Goal: Task Accomplishment & Management: Manage account settings

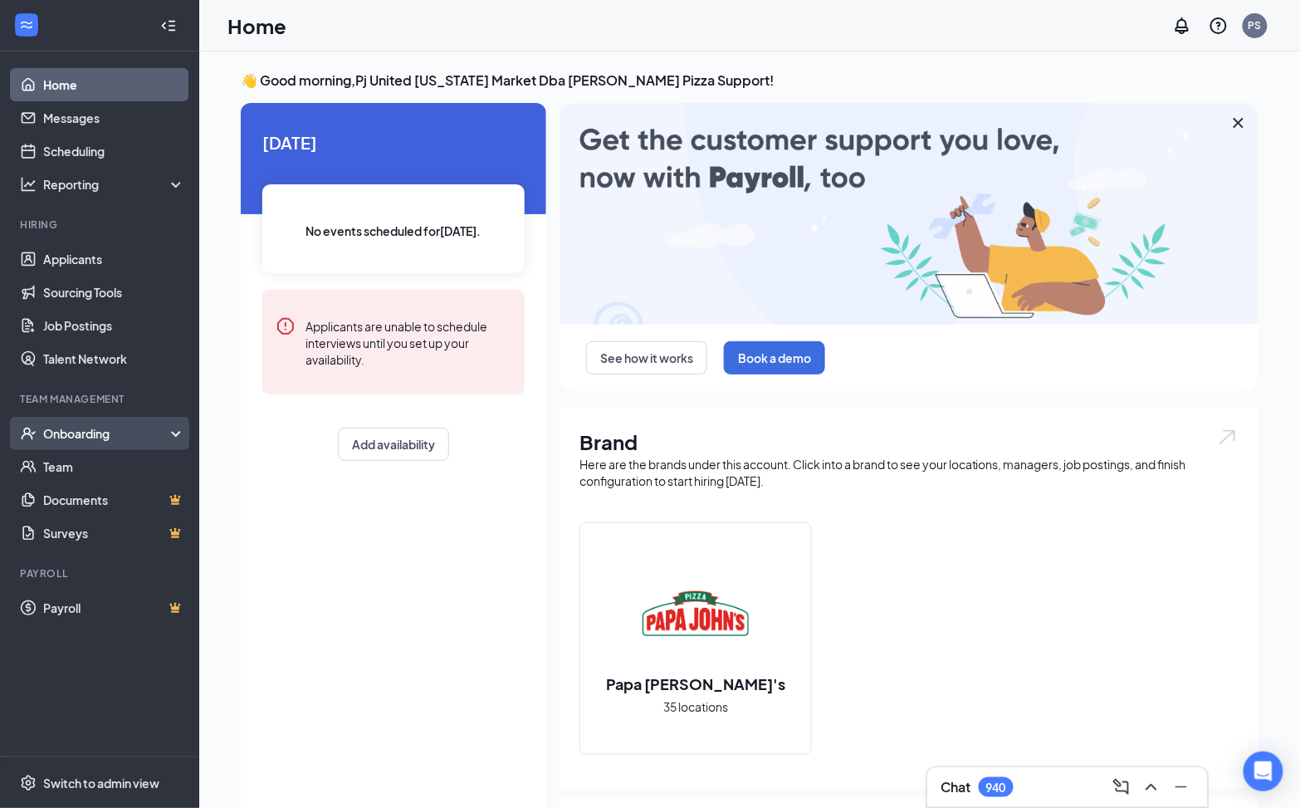
click at [119, 432] on div "Onboarding" at bounding box center [107, 433] width 128 height 17
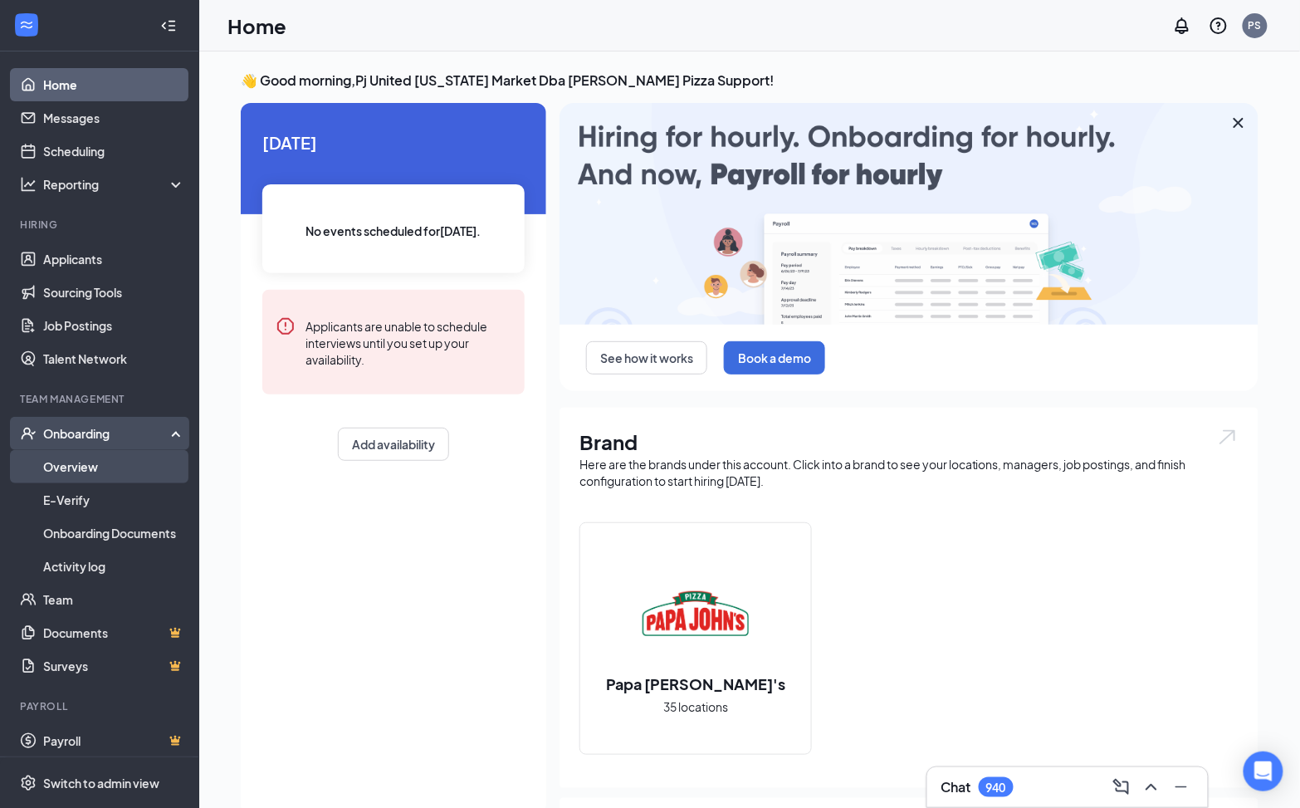
click at [108, 472] on link "Overview" at bounding box center [114, 466] width 142 height 33
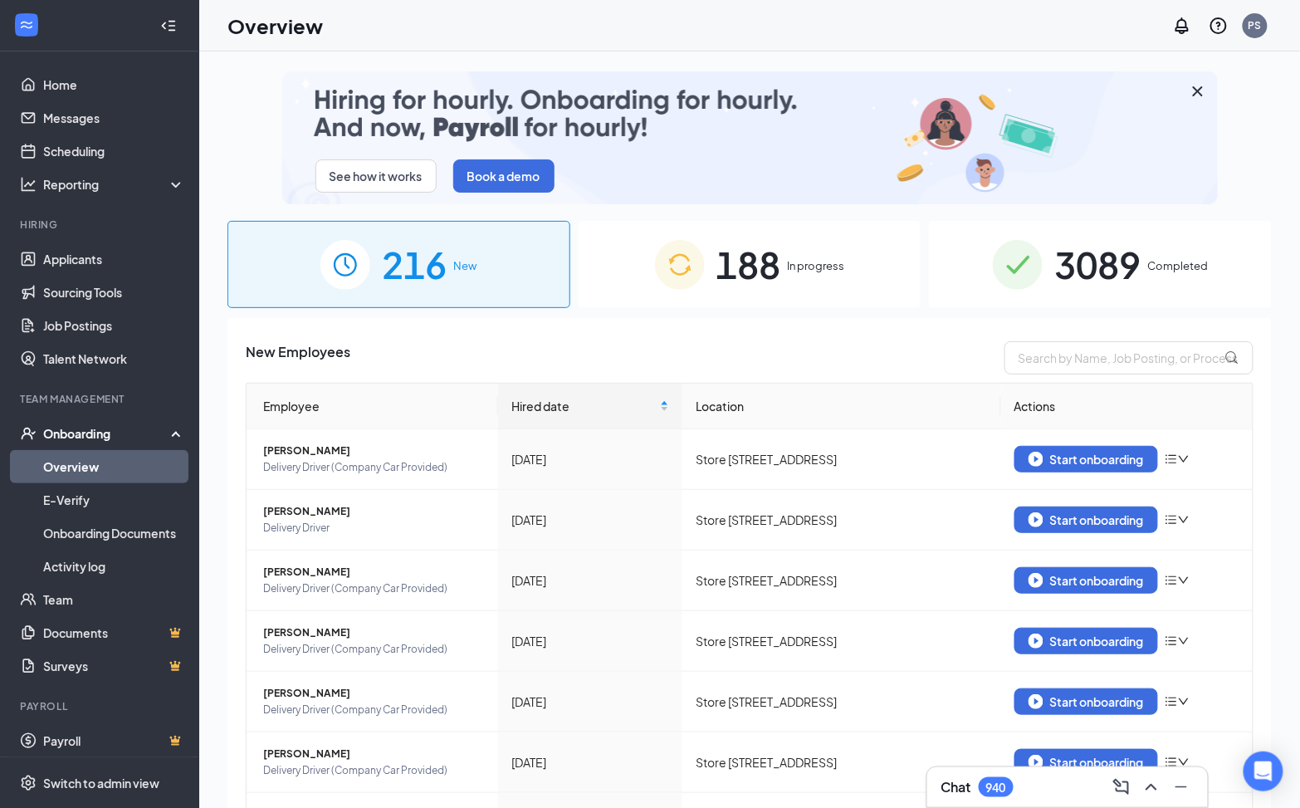
click at [747, 283] on span "188" at bounding box center [748, 264] width 65 height 57
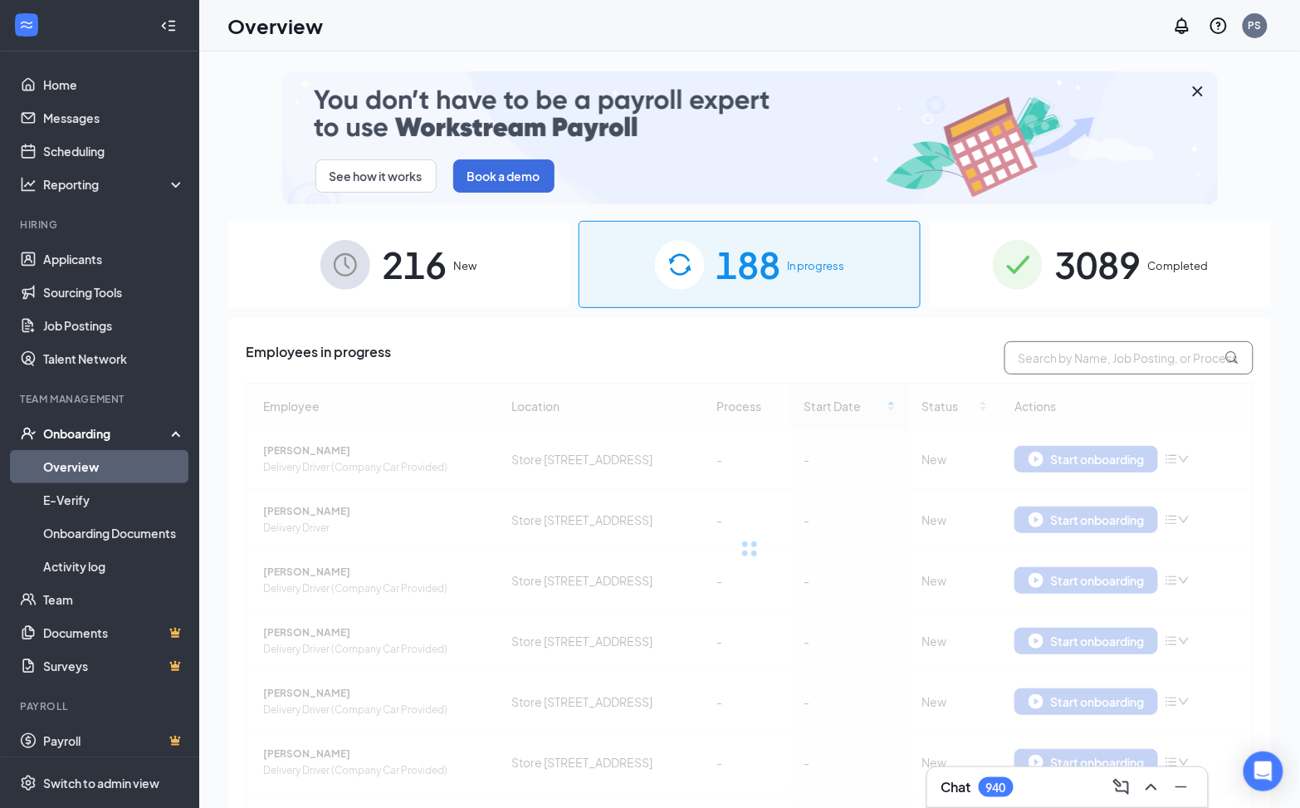
click at [1055, 367] on input "text" at bounding box center [1128, 357] width 249 height 33
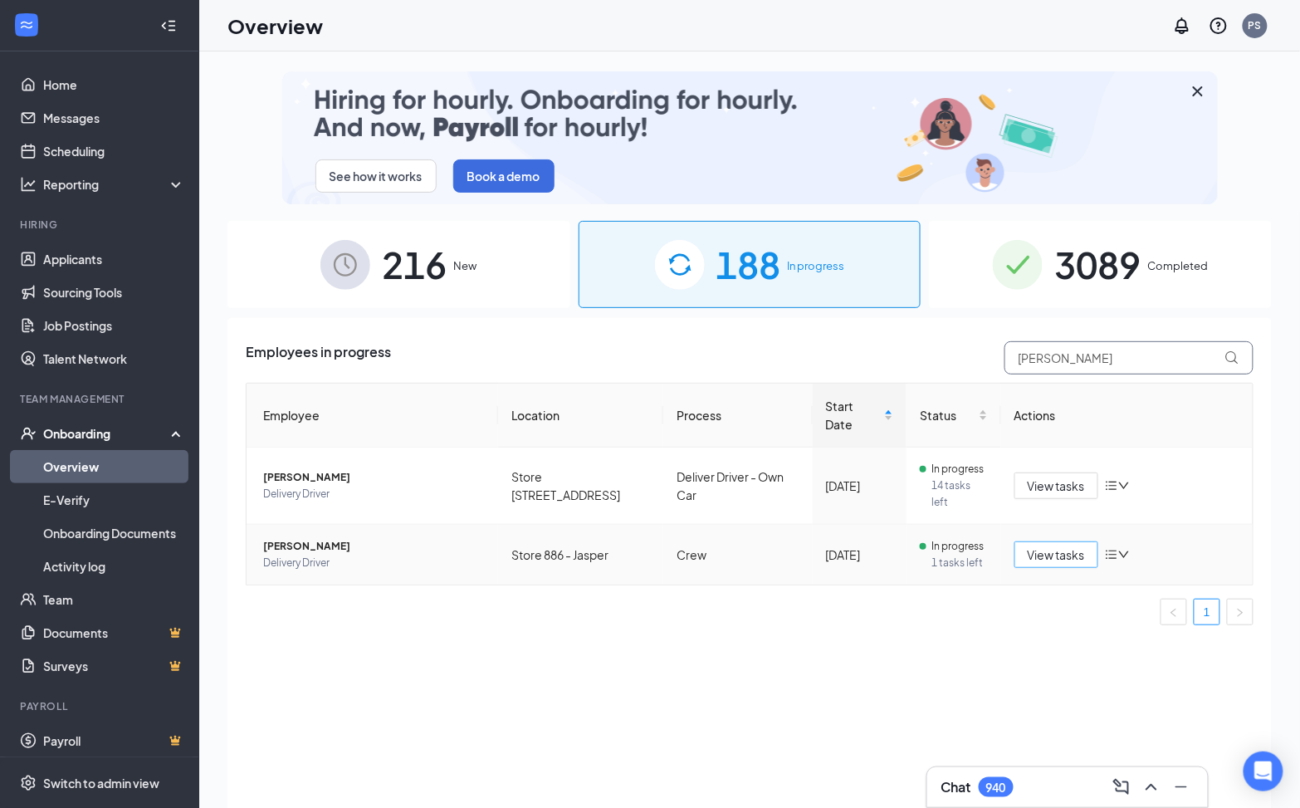
type input "[PERSON_NAME]"
click at [1063, 545] on button "View tasks" at bounding box center [1056, 554] width 84 height 27
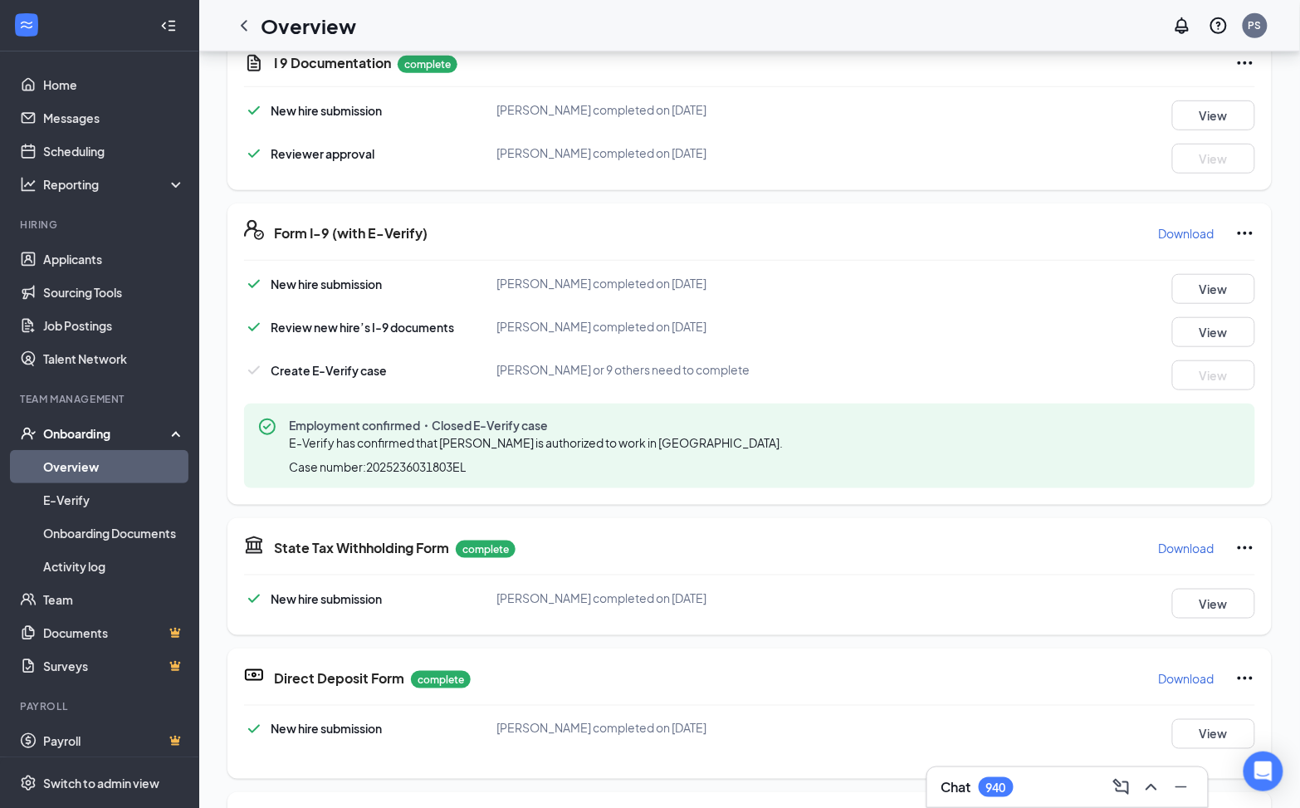
scroll to position [308, 0]
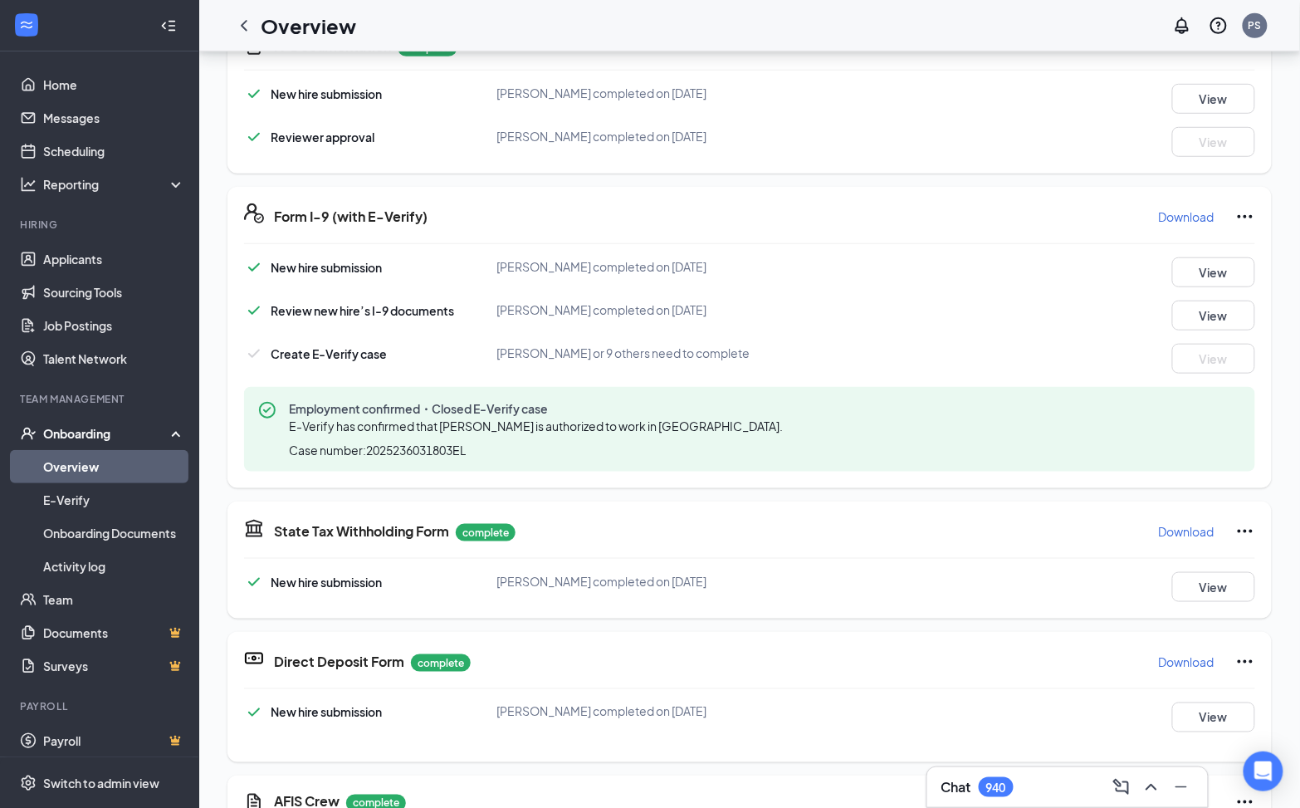
click at [1238, 210] on icon "Ellipses" at bounding box center [1245, 217] width 20 height 20
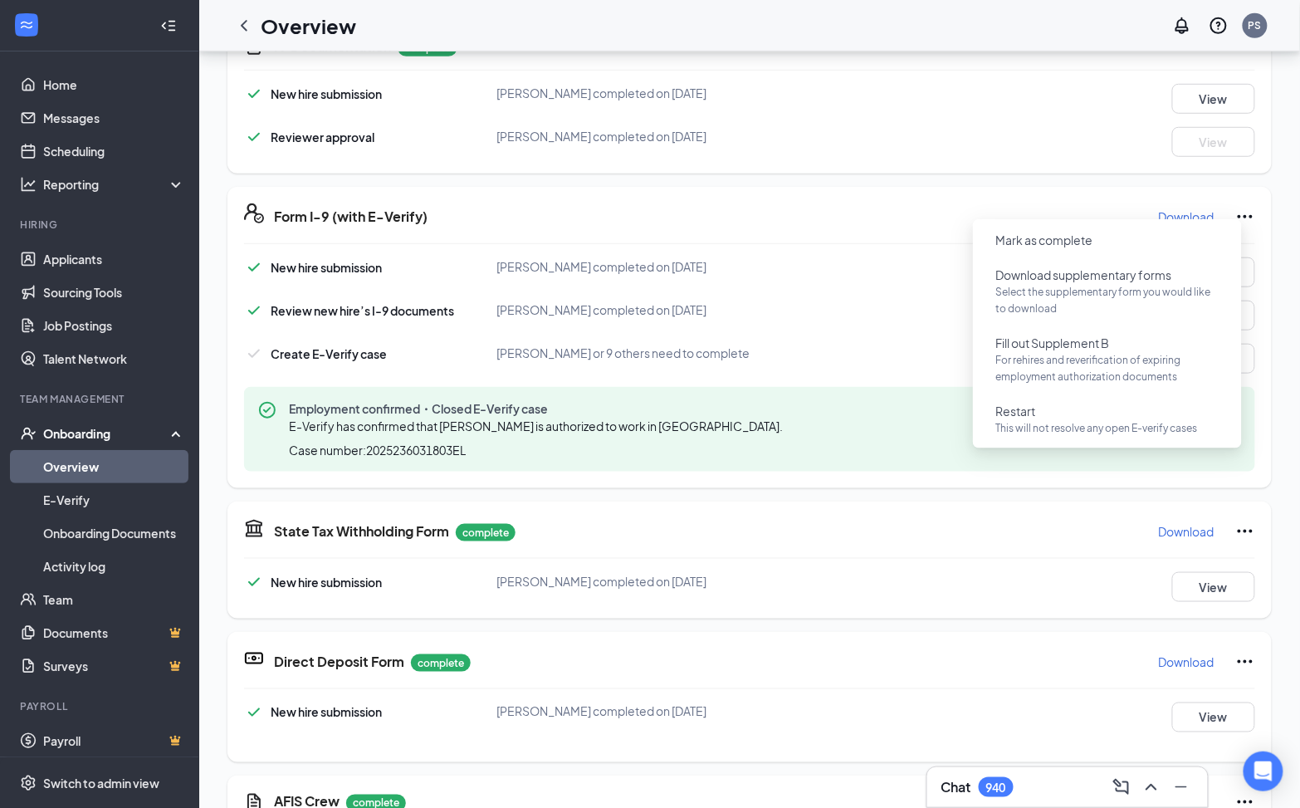
click at [893, 191] on div "Form I-9 (with E-Verify) Download New hire submission [PERSON_NAME] completed o…" at bounding box center [749, 337] width 1044 height 301
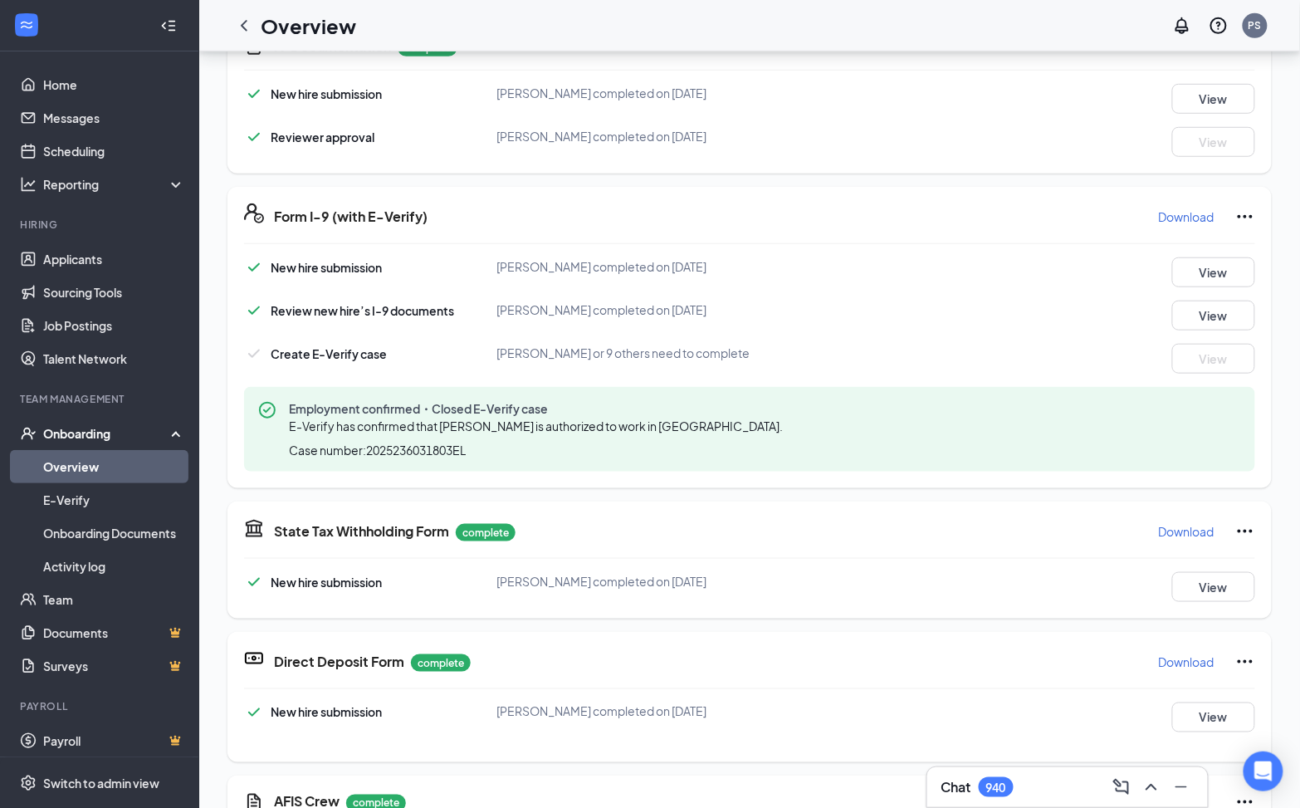
click at [1237, 210] on icon "Ellipses" at bounding box center [1245, 217] width 20 height 20
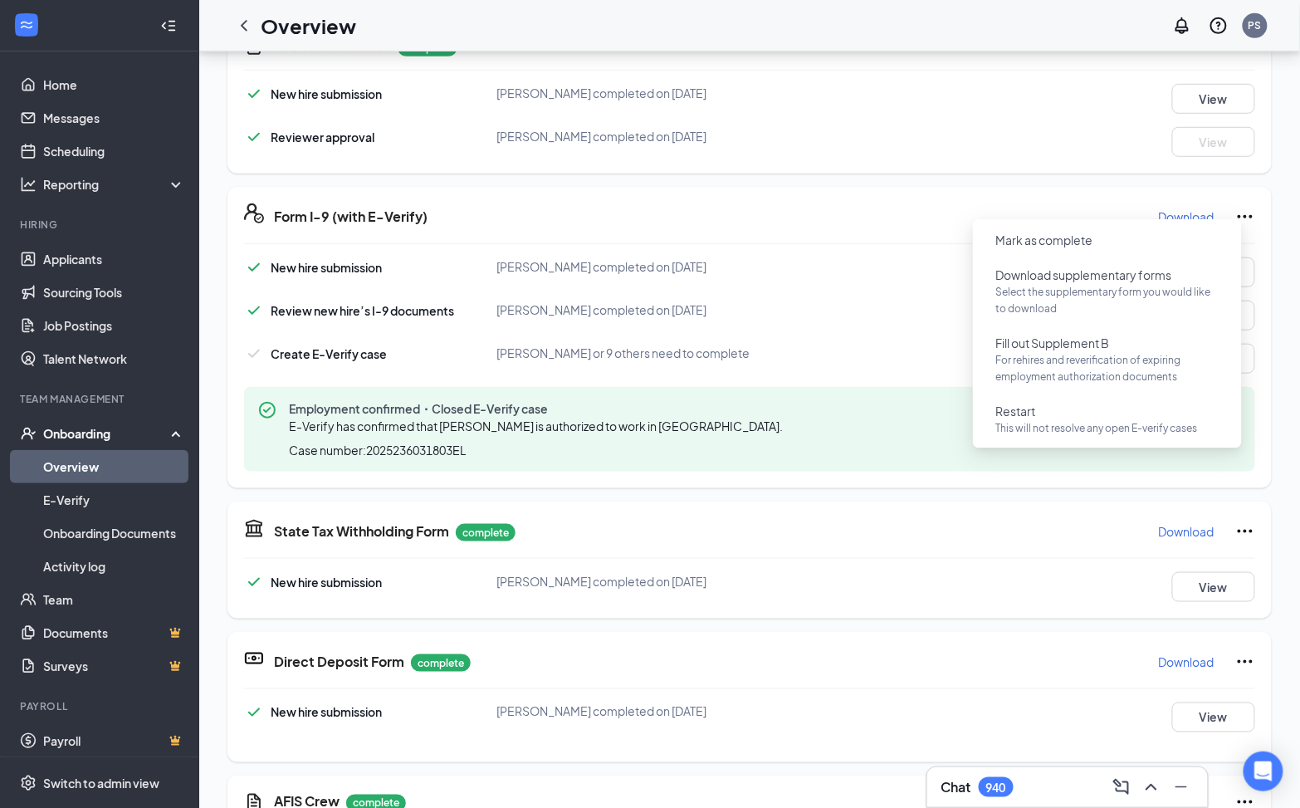
click at [1016, 189] on div "Form I-9 (with E-Verify) Download New hire submission [PERSON_NAME] completed o…" at bounding box center [749, 337] width 1044 height 301
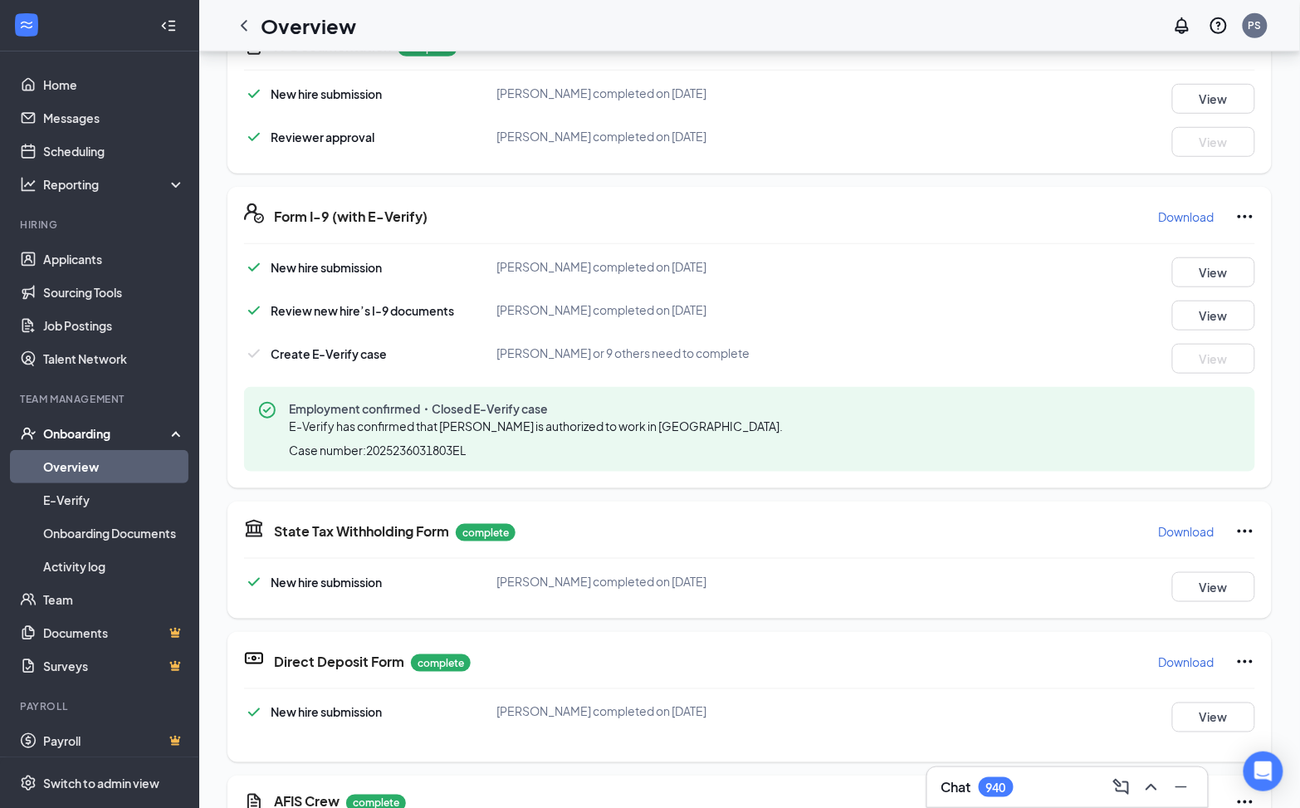
click at [1235, 207] on icon "Ellipses" at bounding box center [1245, 217] width 20 height 20
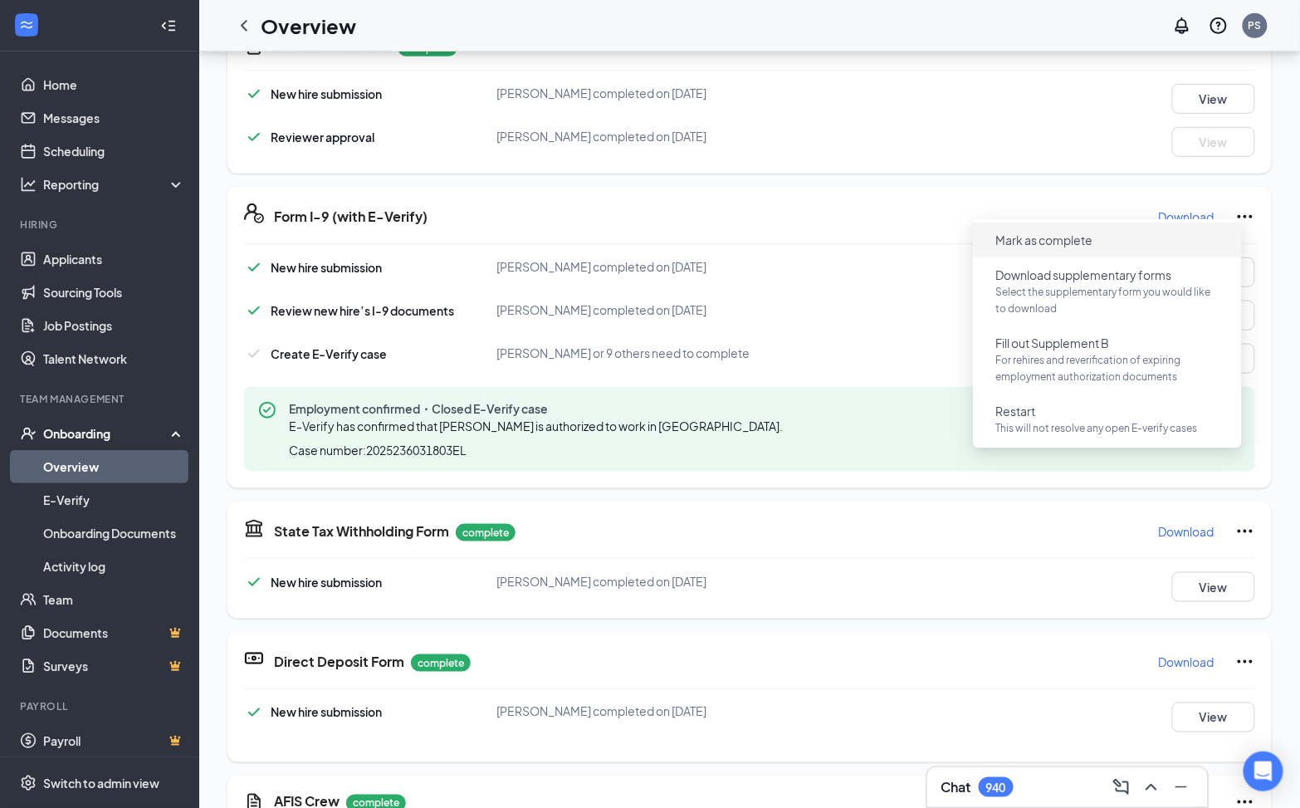
click at [1142, 228] on span "Mark as complete" at bounding box center [1107, 240] width 249 height 27
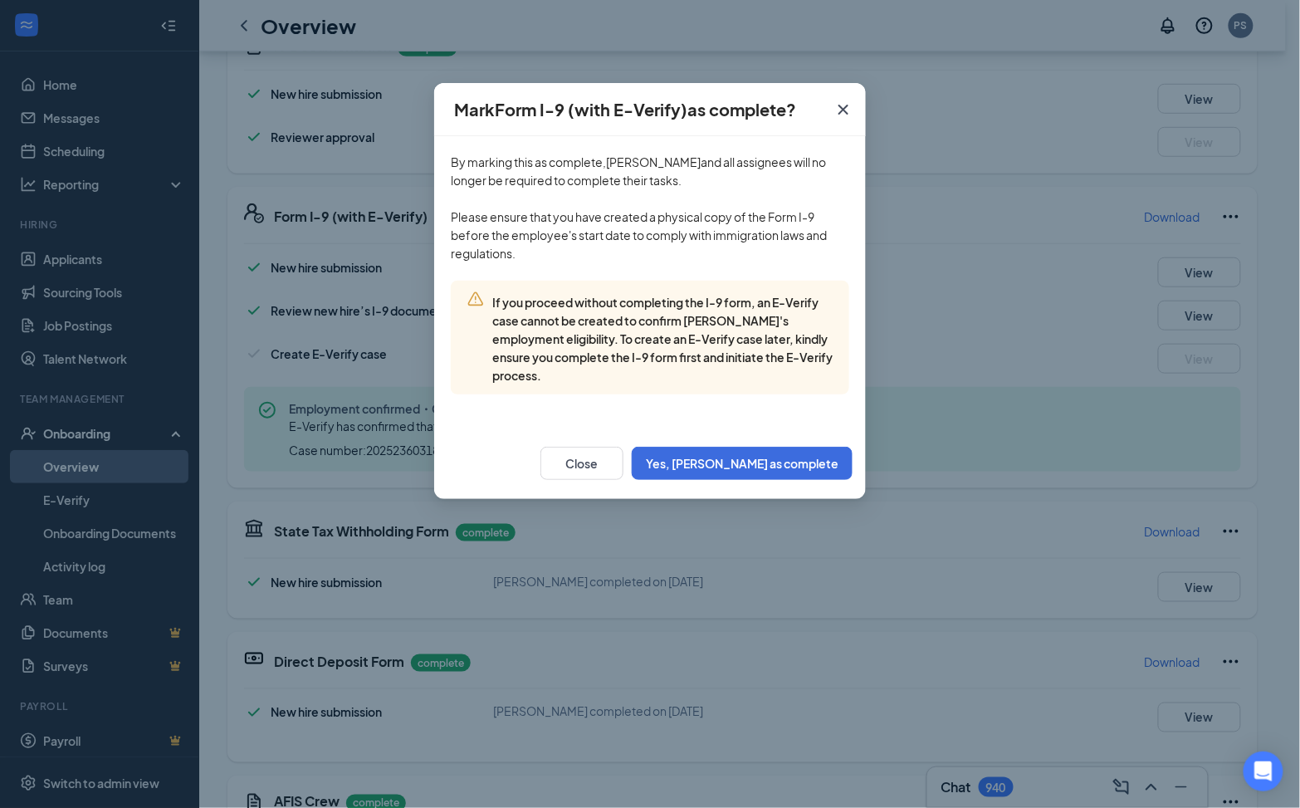
click at [850, 105] on icon "Cross" at bounding box center [843, 110] width 20 height 20
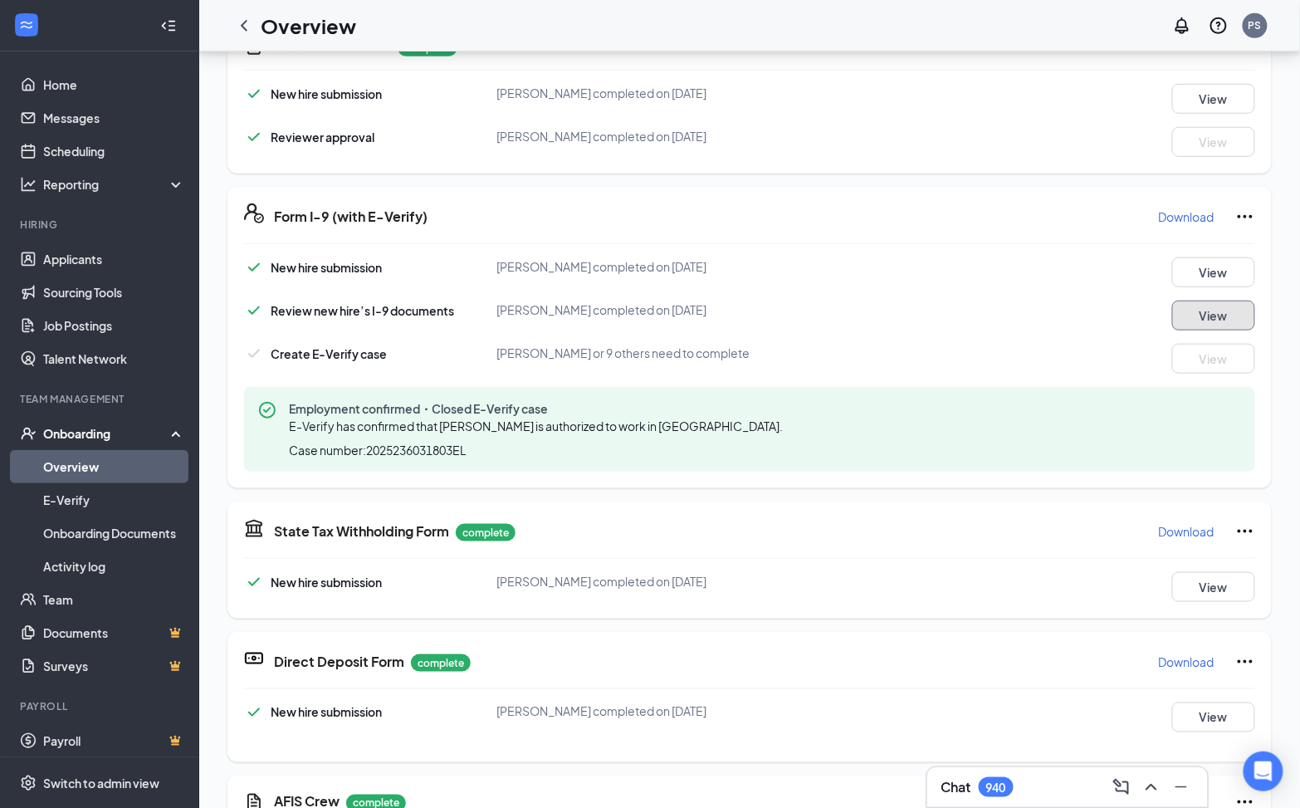
click at [1205, 313] on button "View" at bounding box center [1213, 316] width 83 height 30
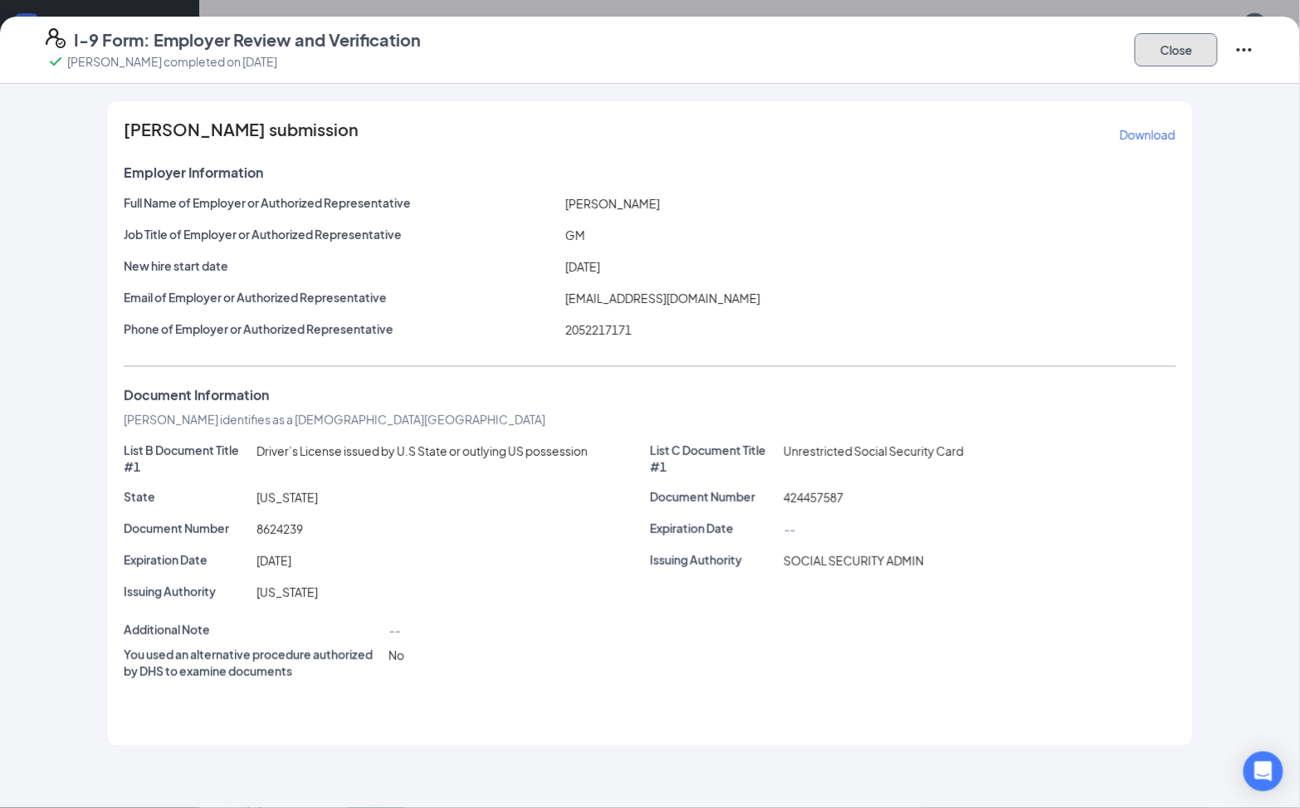
click at [1190, 53] on button "Close" at bounding box center [1176, 49] width 83 height 33
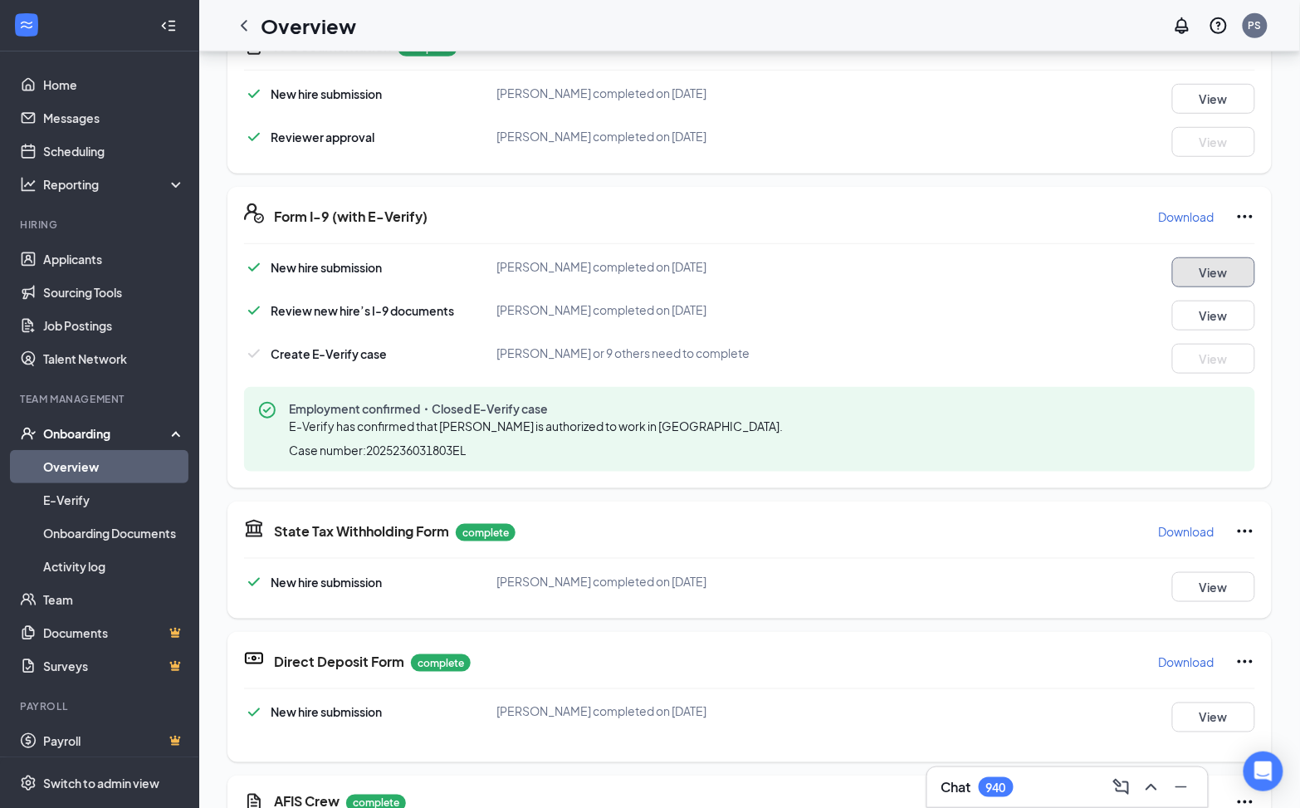
click at [1188, 257] on button "View" at bounding box center [1213, 272] width 83 height 30
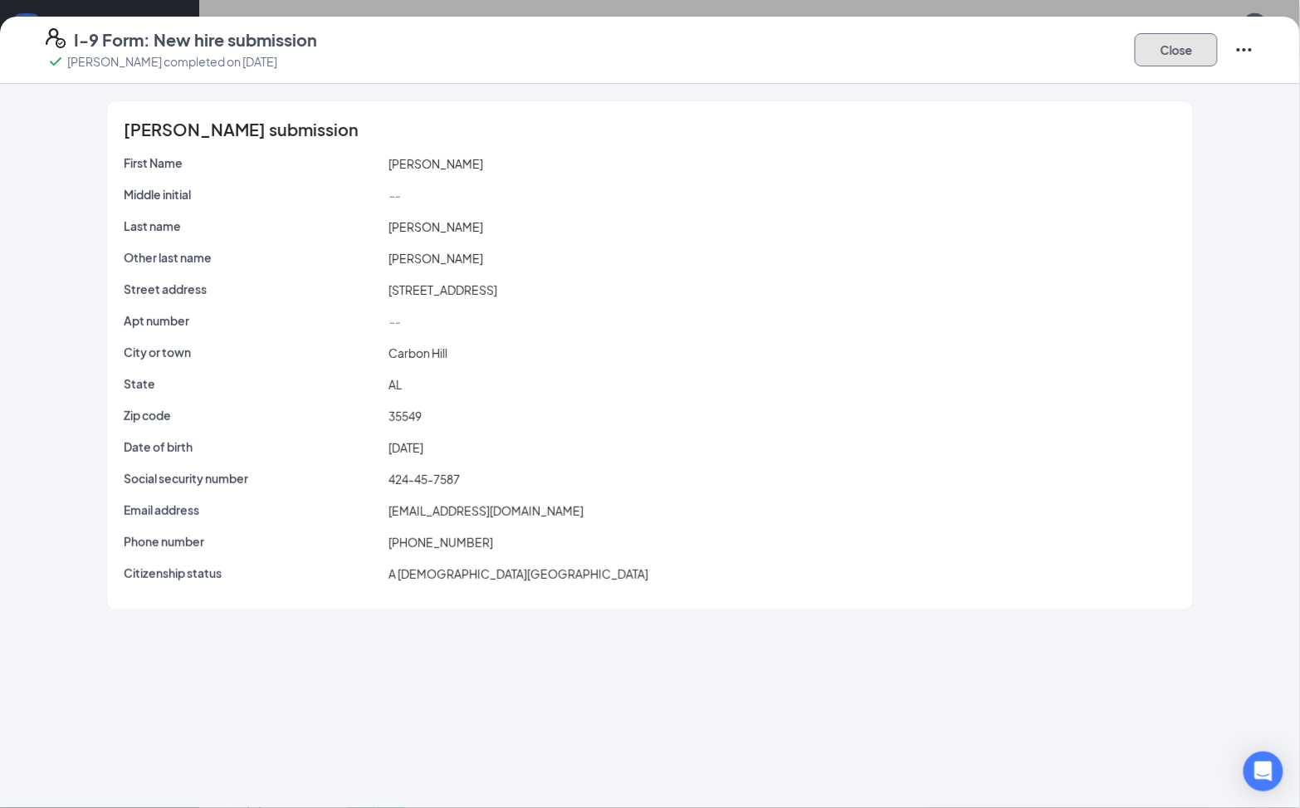
click at [1153, 64] on button "Close" at bounding box center [1176, 49] width 83 height 33
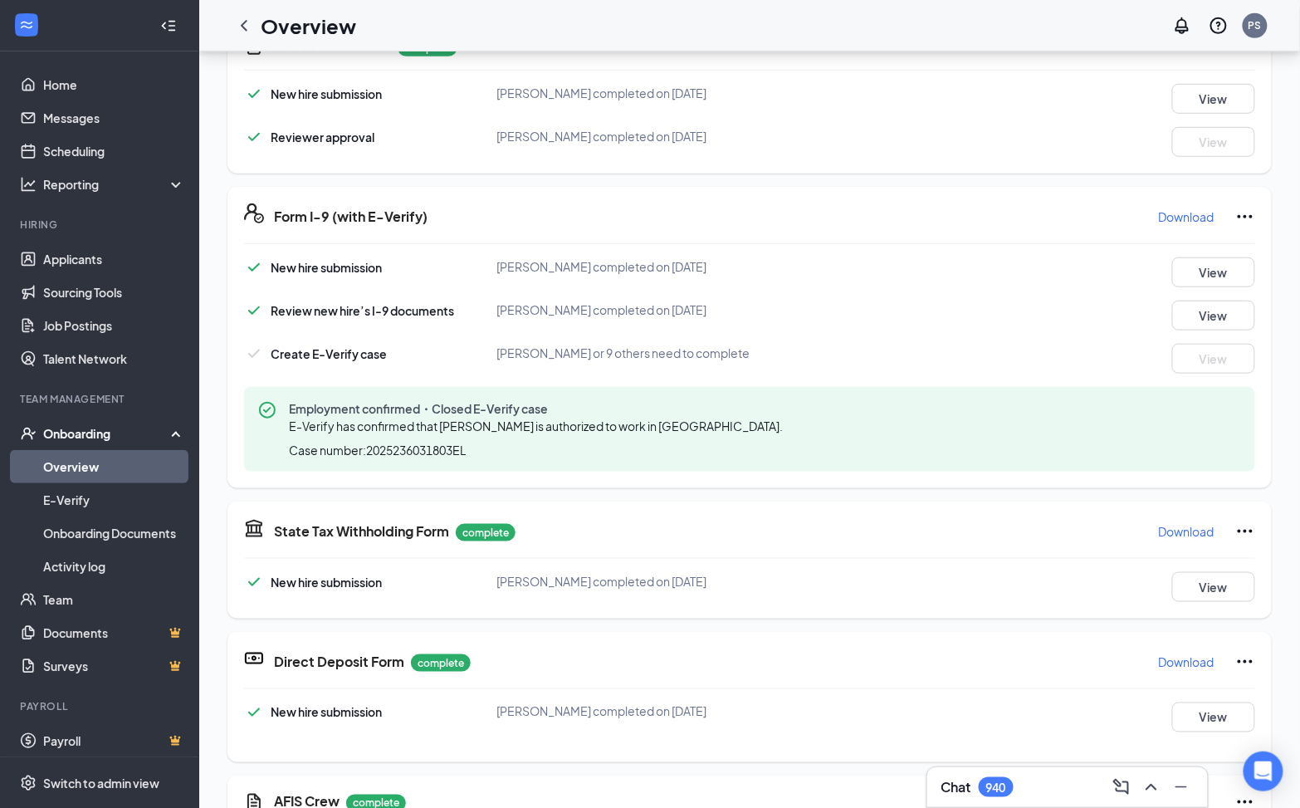
click at [1239, 208] on icon "Ellipses" at bounding box center [1245, 217] width 20 height 20
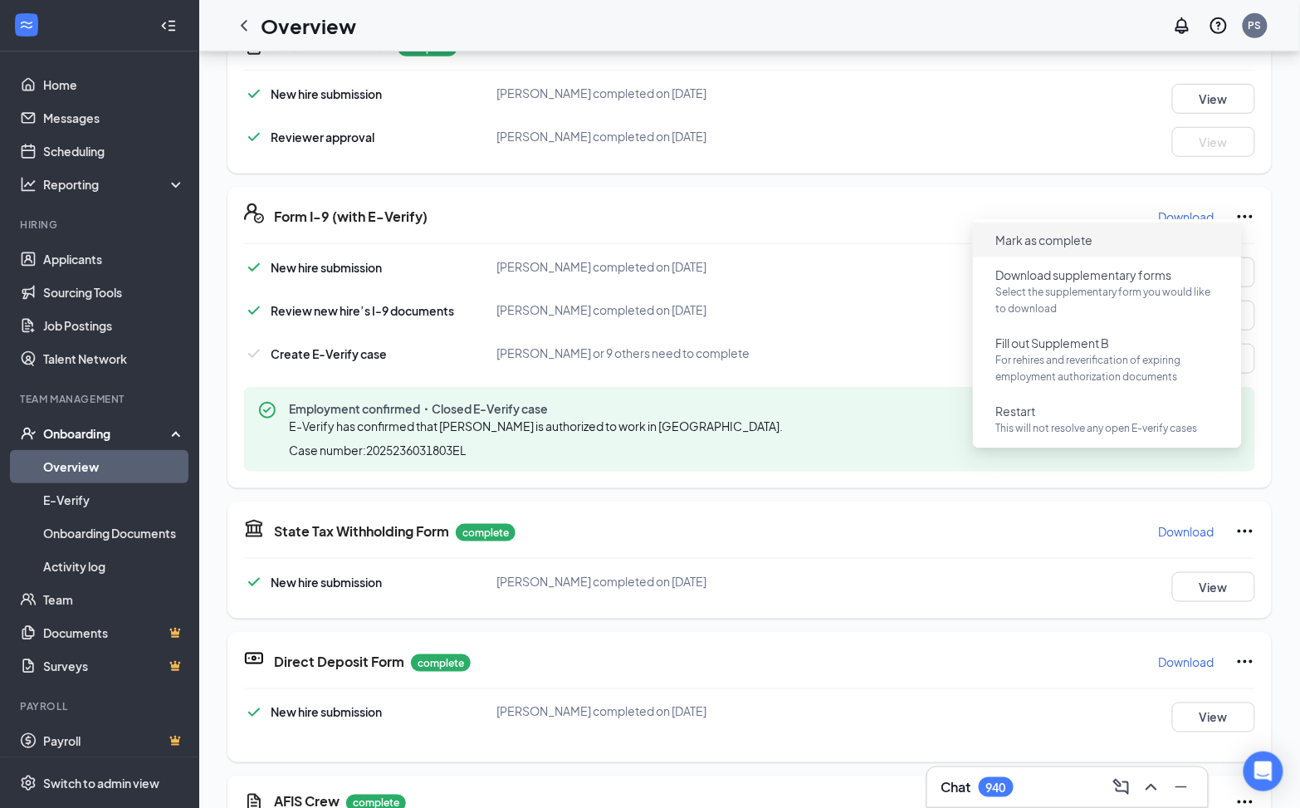
click at [1141, 237] on span "Mark as complete" at bounding box center [1107, 240] width 249 height 27
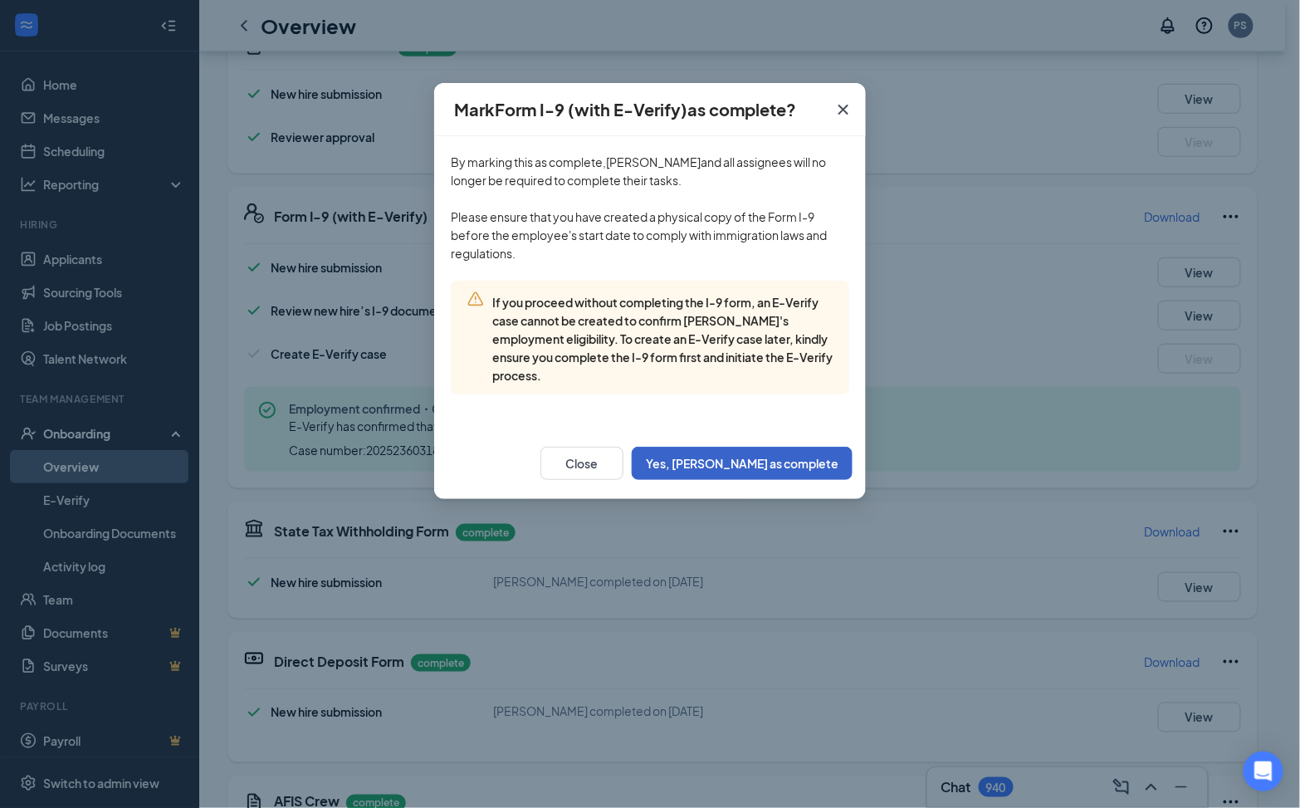
click at [794, 473] on button "Yes, [PERSON_NAME] as complete" at bounding box center [742, 463] width 221 height 33
click at [801, 468] on button "Yes, [PERSON_NAME] as complete" at bounding box center [742, 463] width 221 height 33
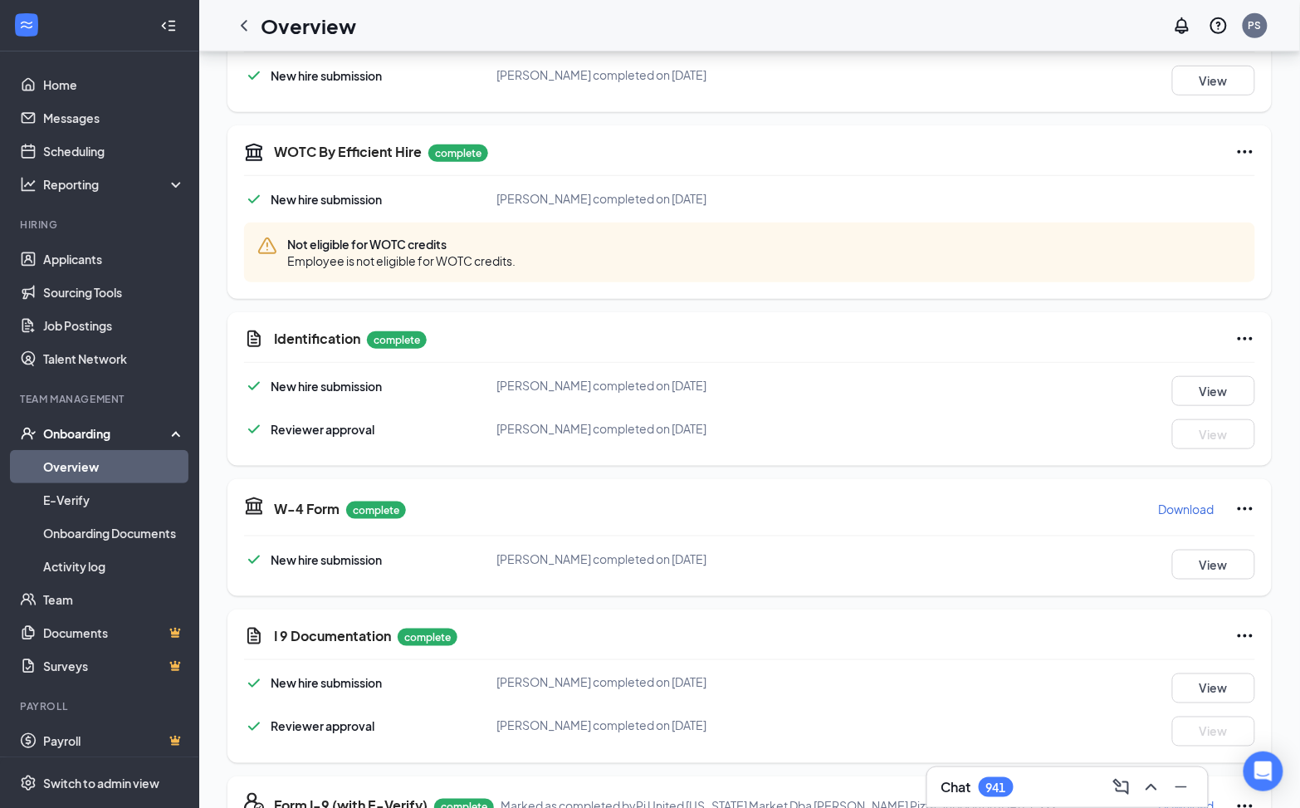
scroll to position [0, 0]
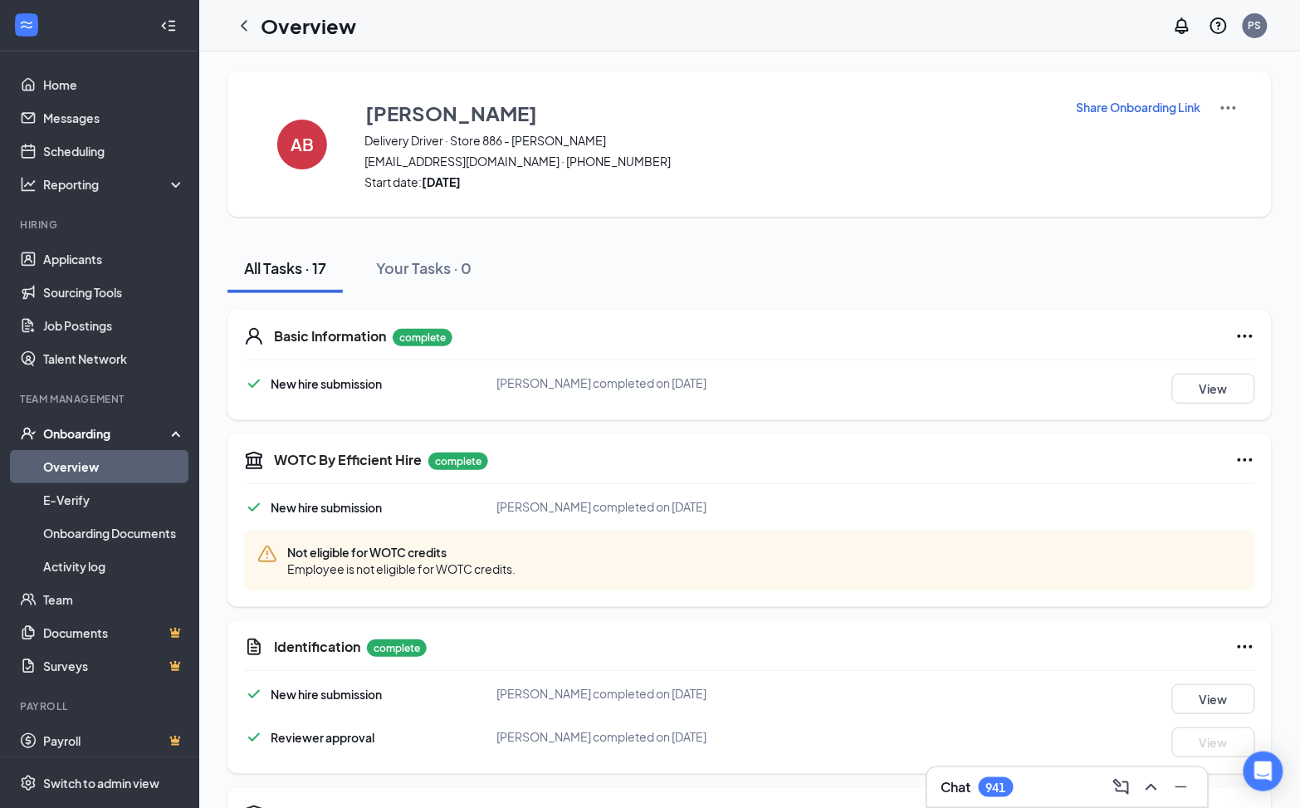
click at [58, 472] on link "Overview" at bounding box center [114, 466] width 142 height 33
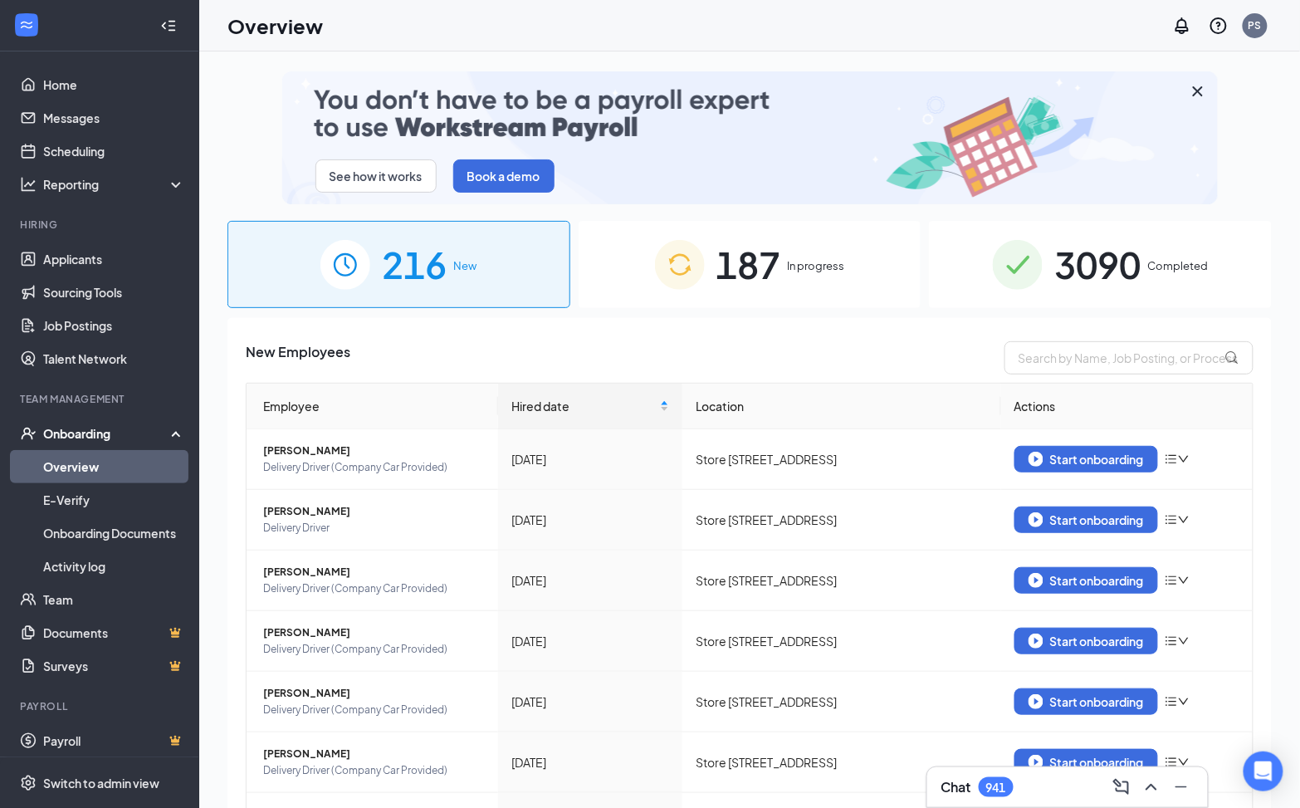
click at [1054, 276] on span "3090" at bounding box center [1097, 264] width 86 height 57
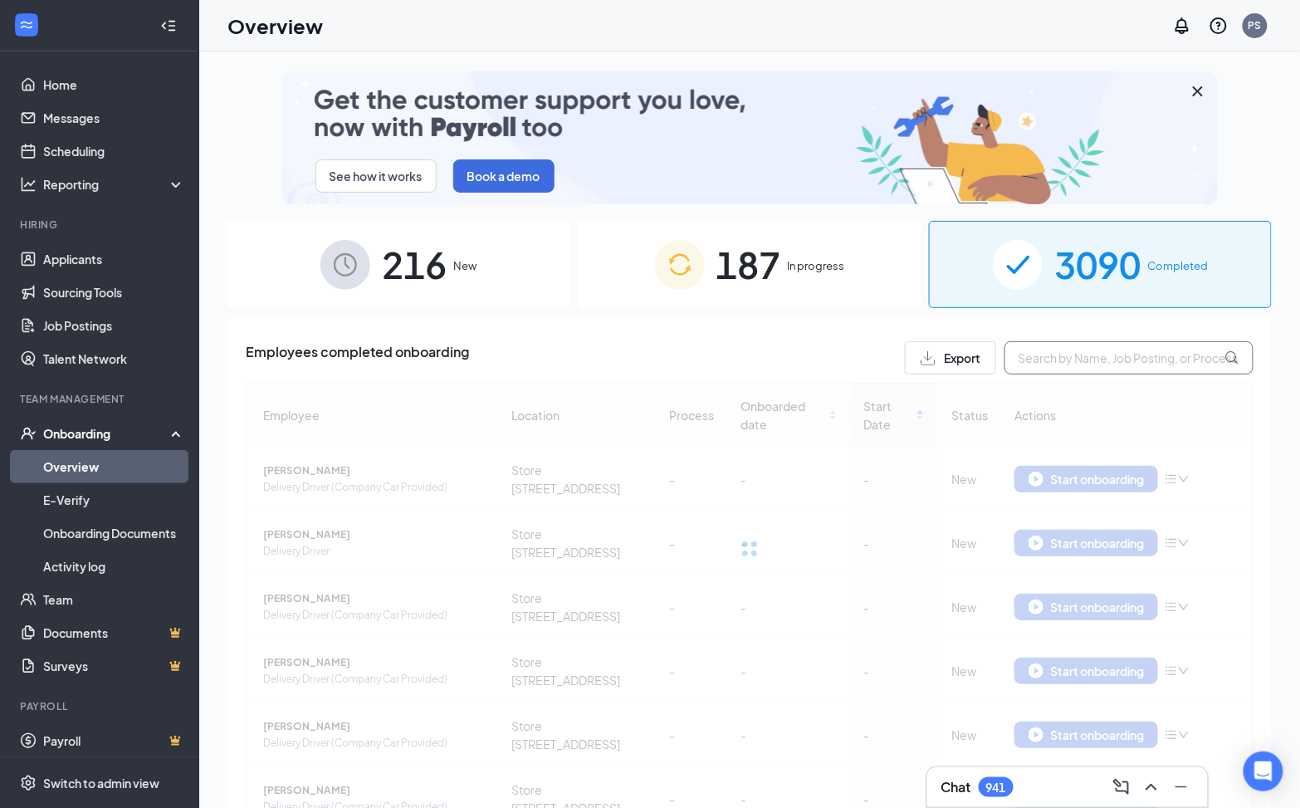
click at [1058, 358] on input "text" at bounding box center [1128, 357] width 249 height 33
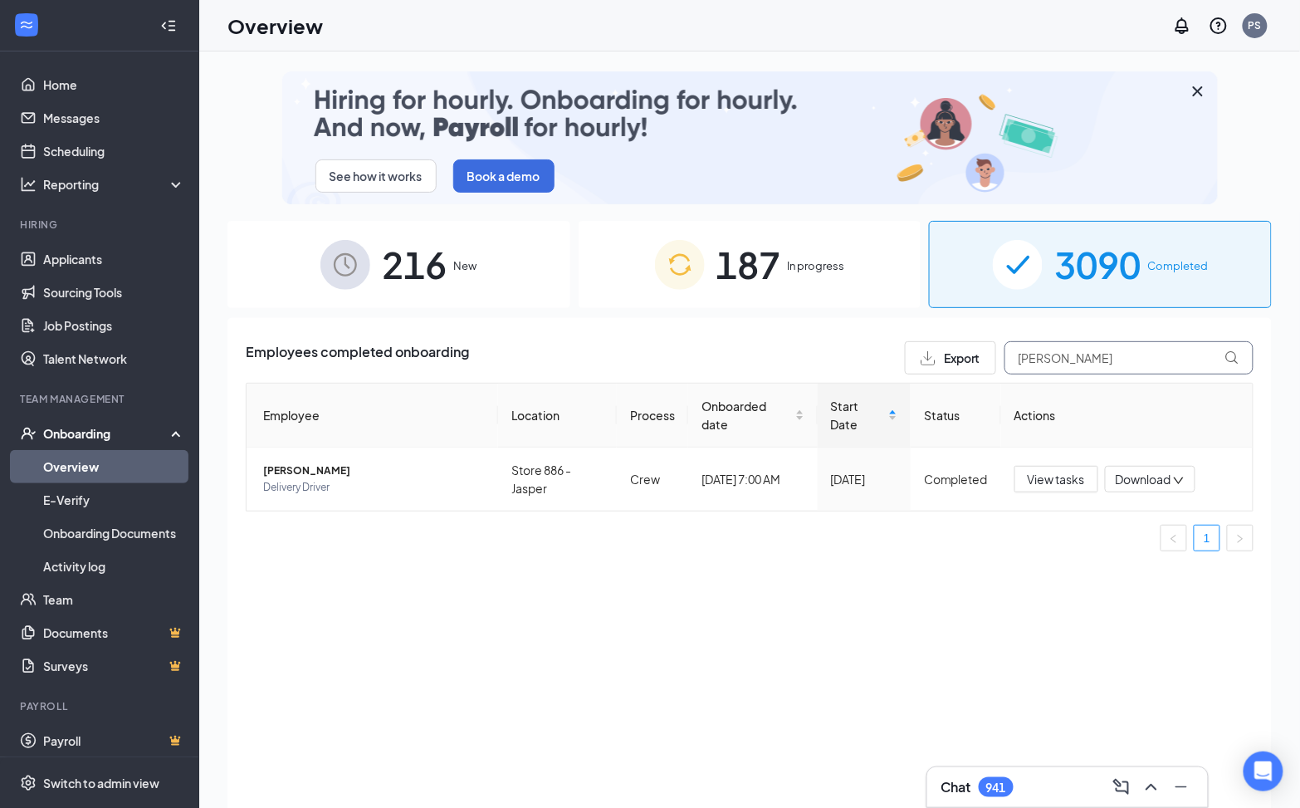
type input "[PERSON_NAME]"
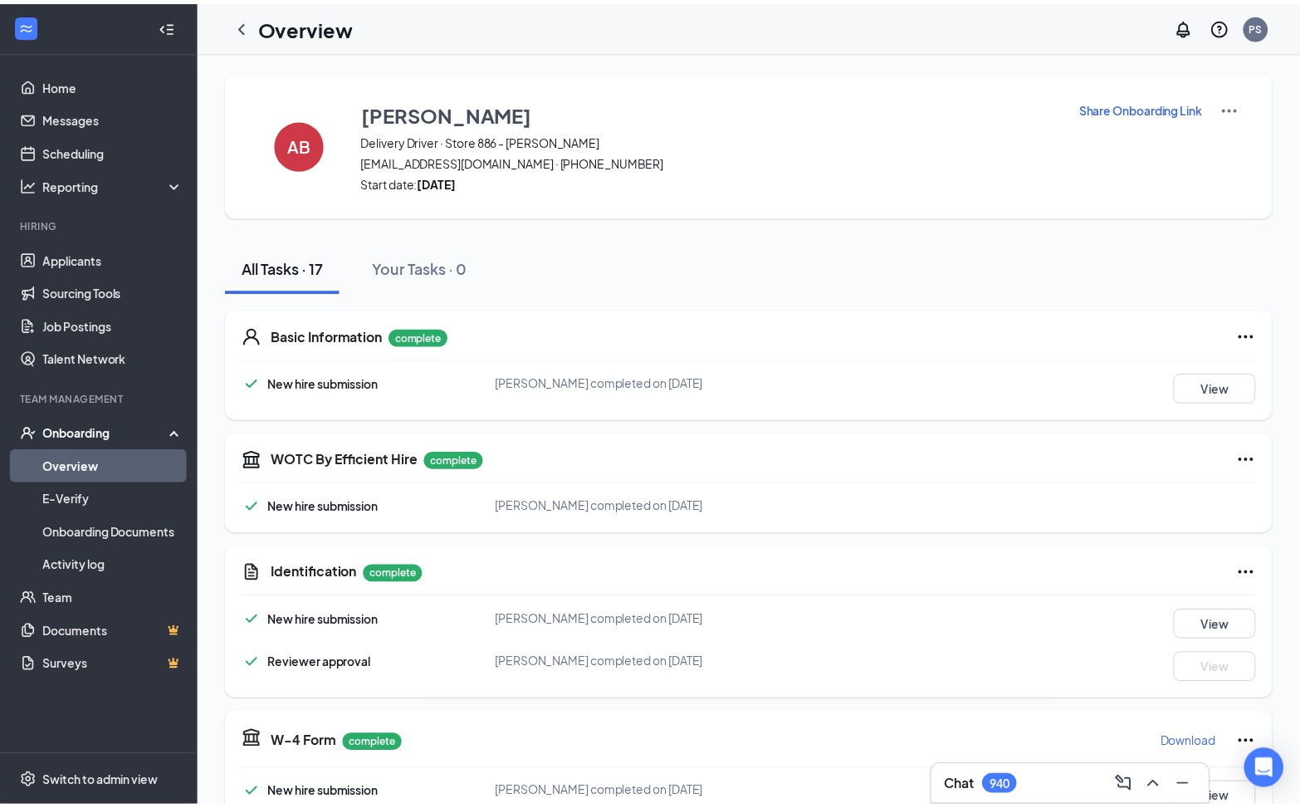
scroll to position [308, 0]
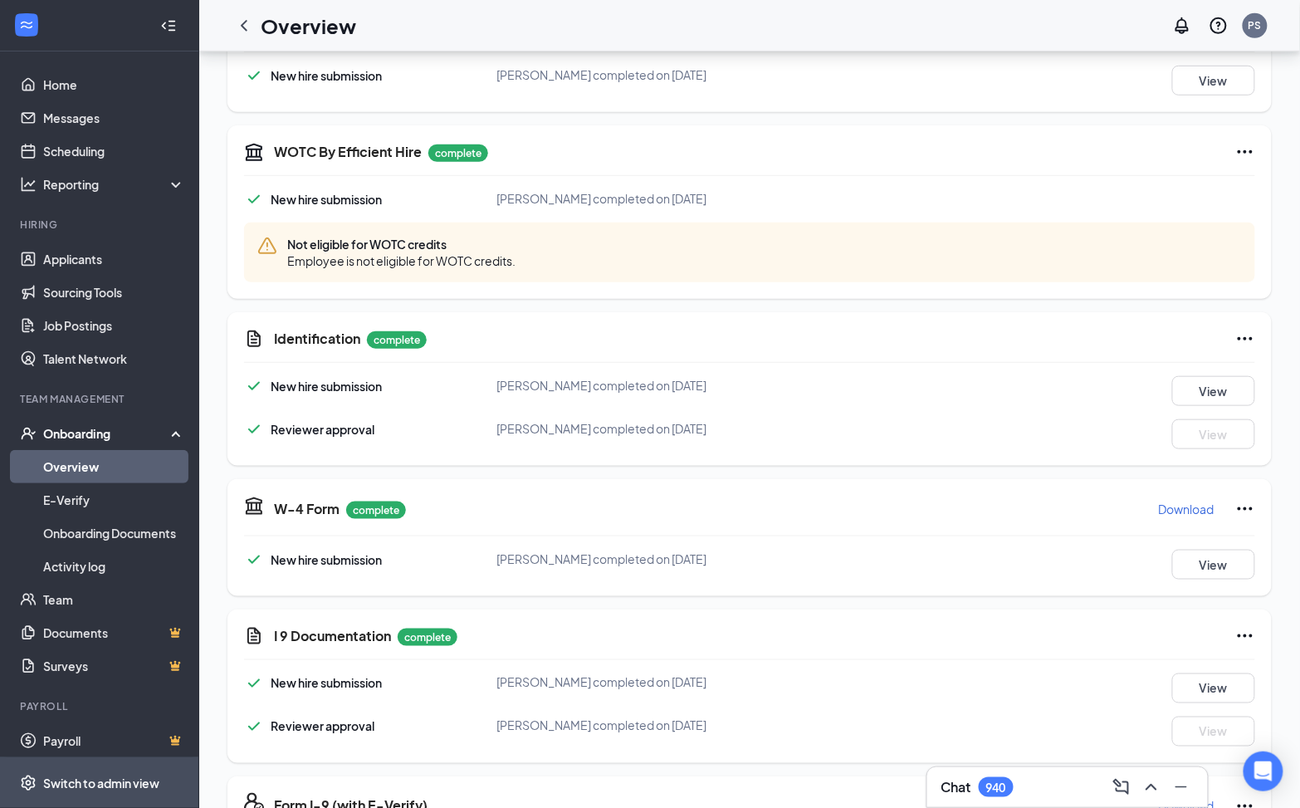
click at [95, 786] on div "Switch to admin view" at bounding box center [101, 783] width 116 height 17
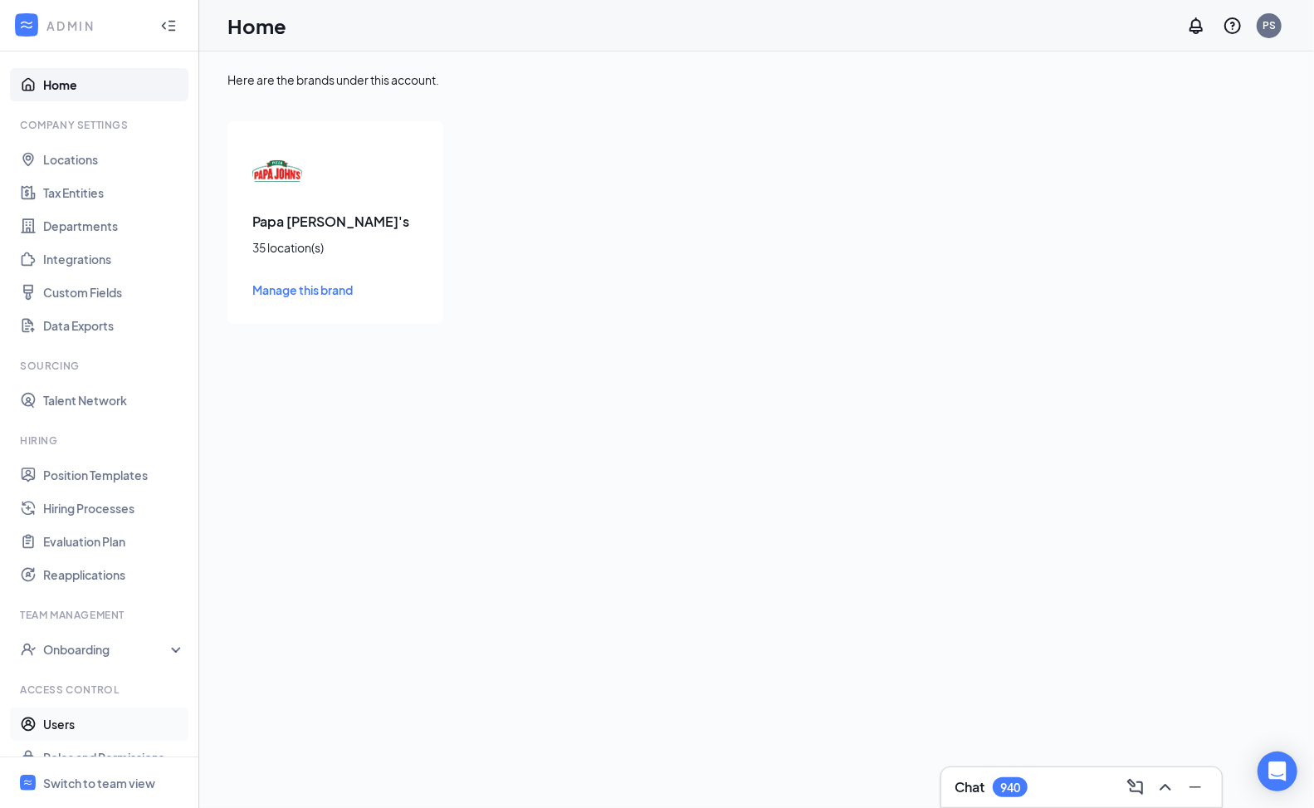
click at [77, 731] on link "Users" at bounding box center [114, 723] width 142 height 33
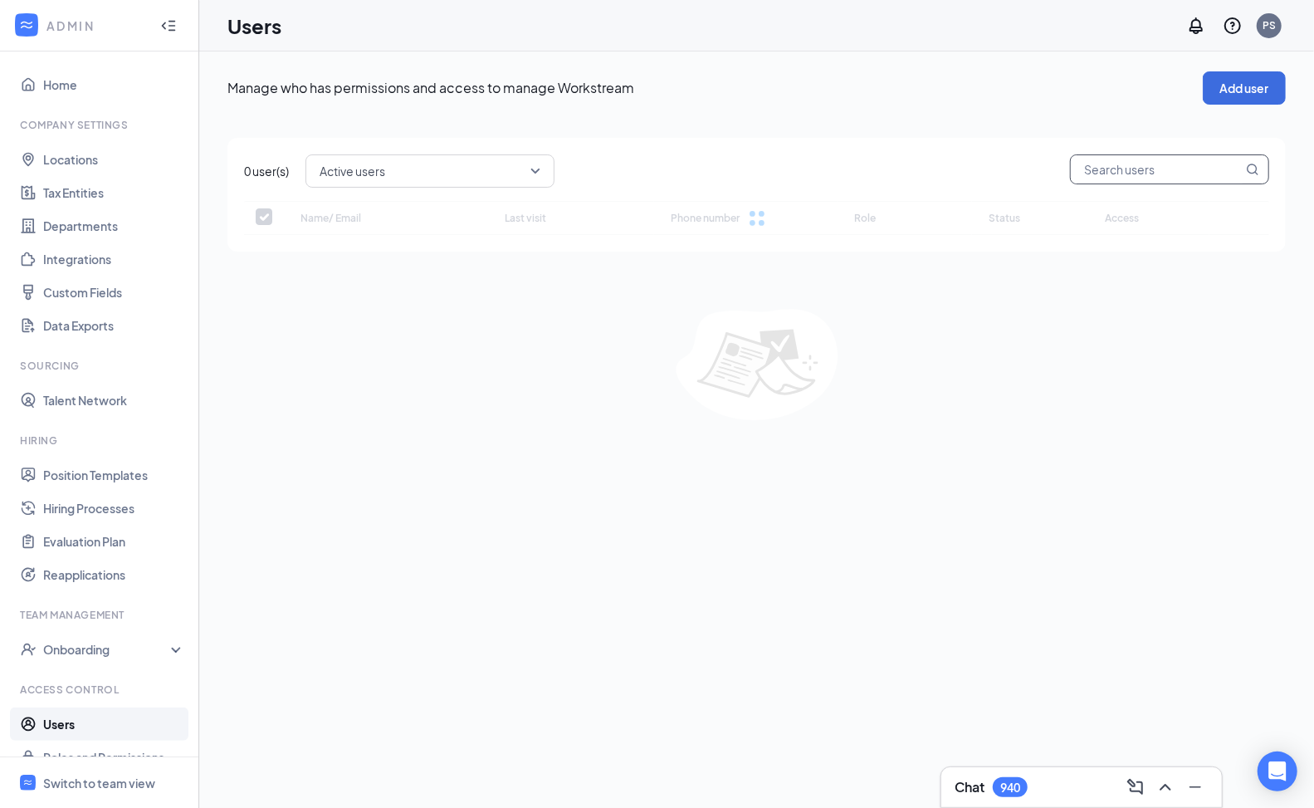
checkbox input "false"
click at [1076, 176] on input "text" at bounding box center [1157, 169] width 172 height 28
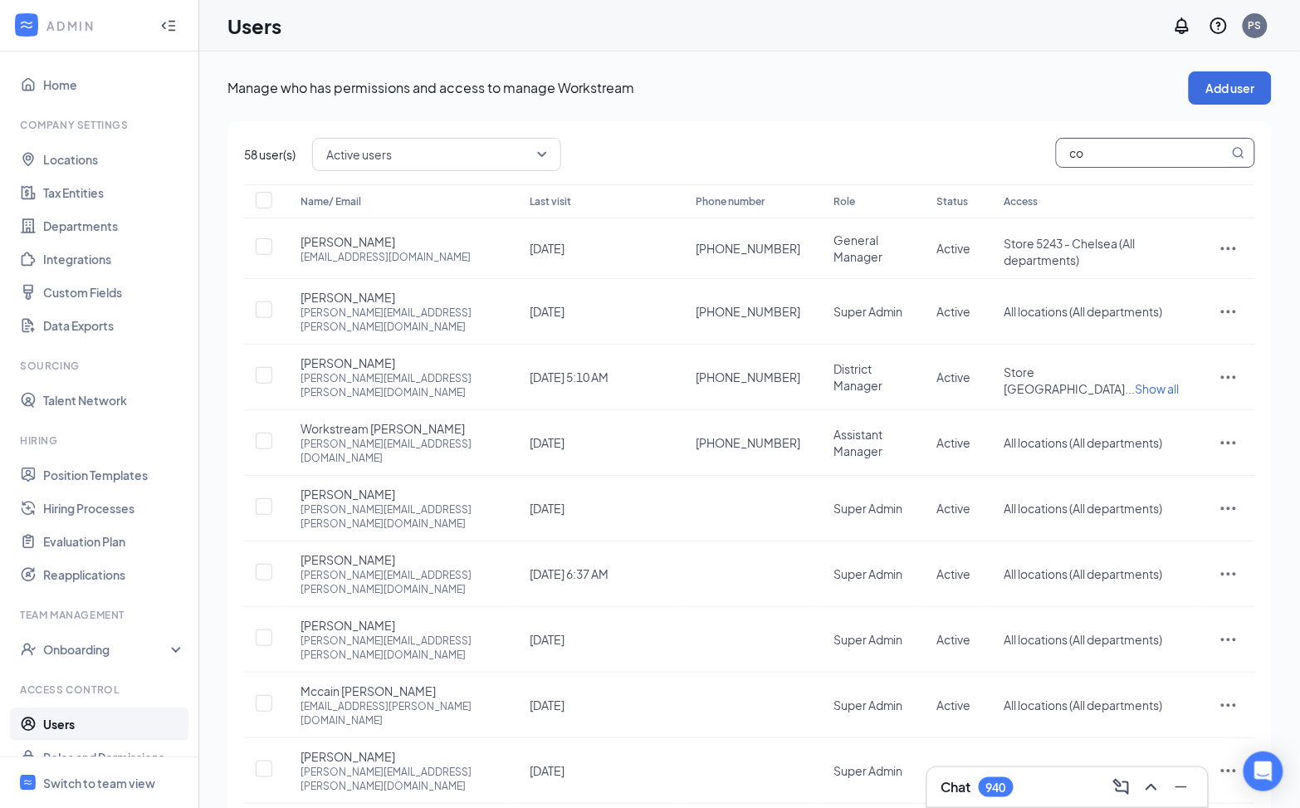
type input "com"
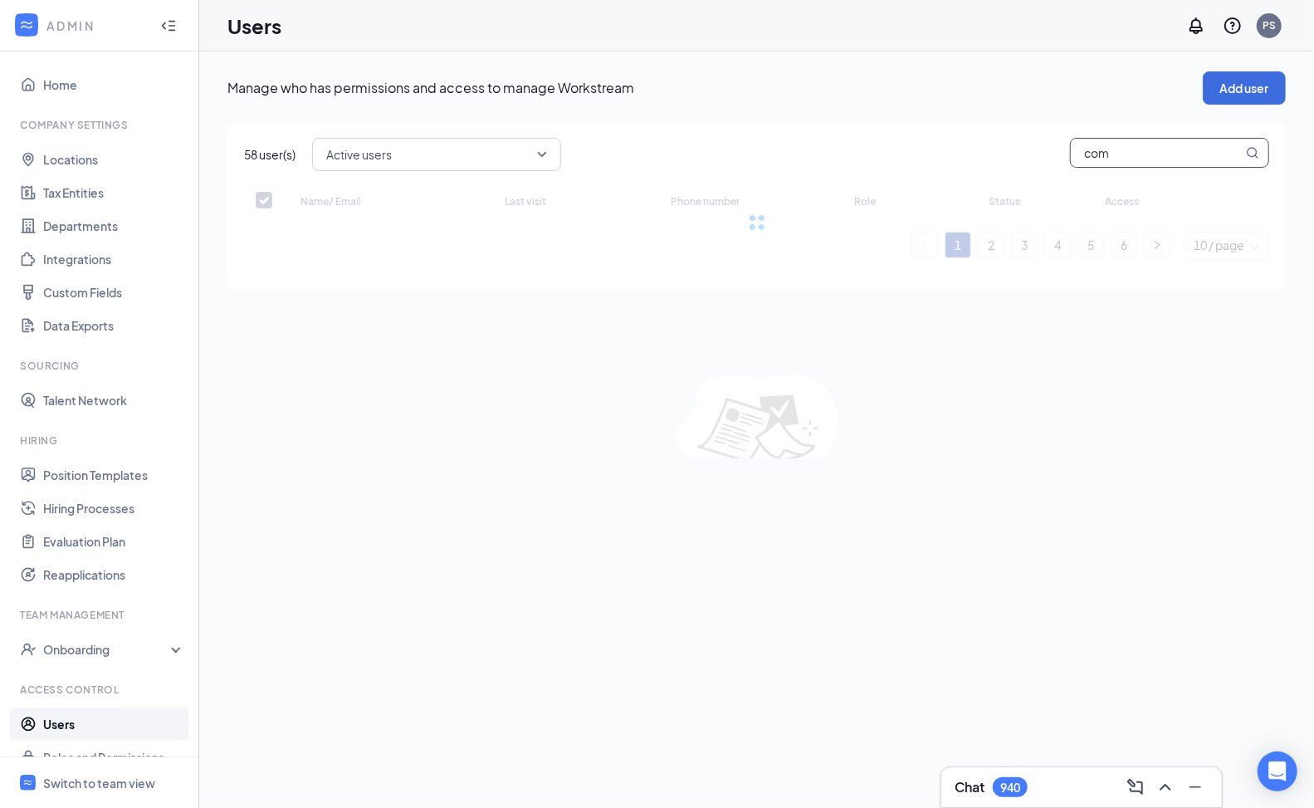
checkbox input "false"
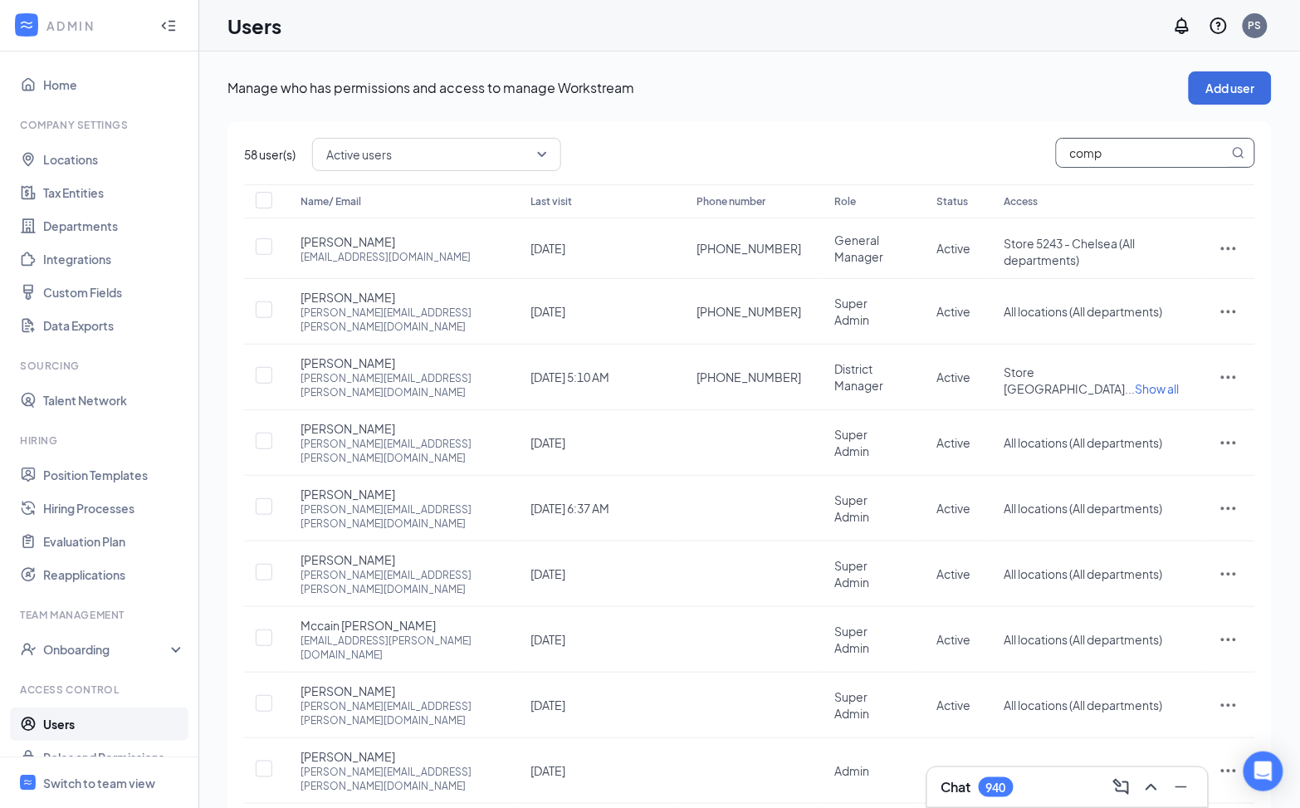
type input "compt"
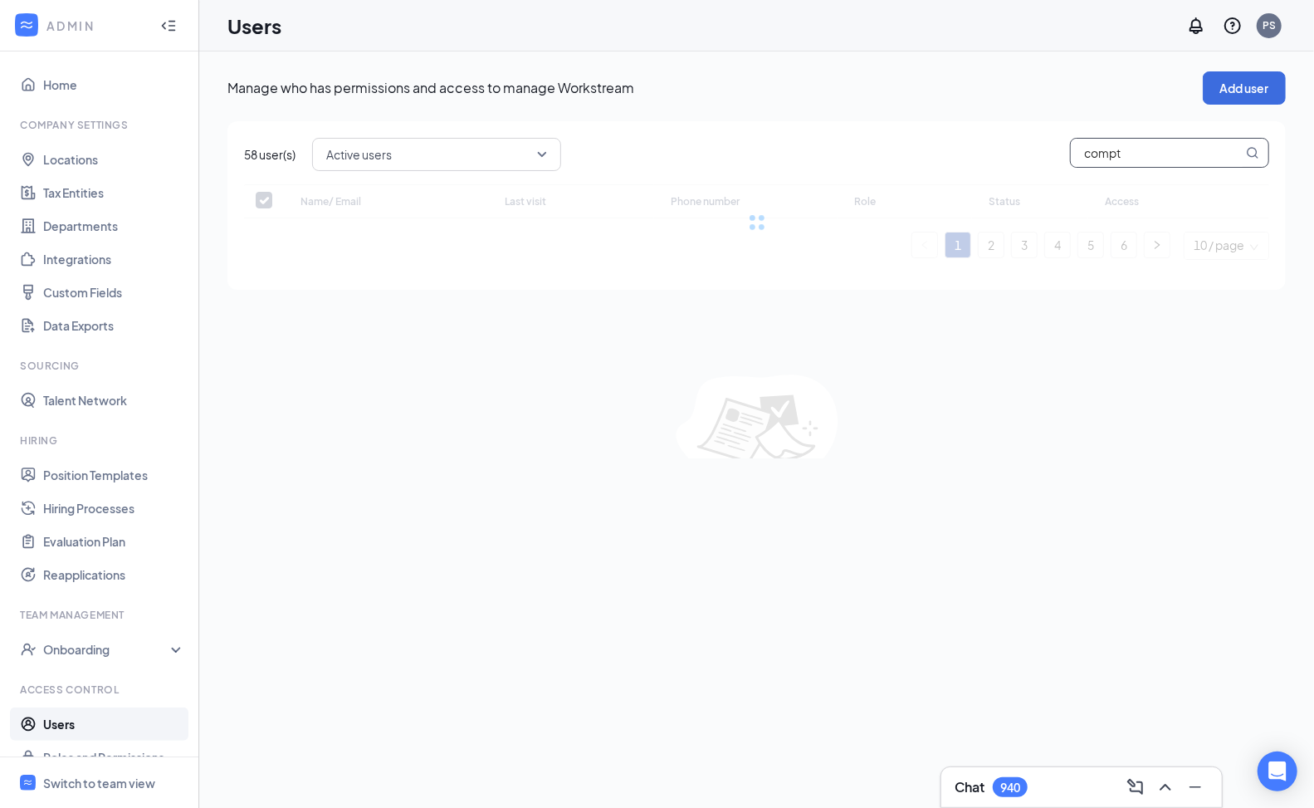
checkbox input "false"
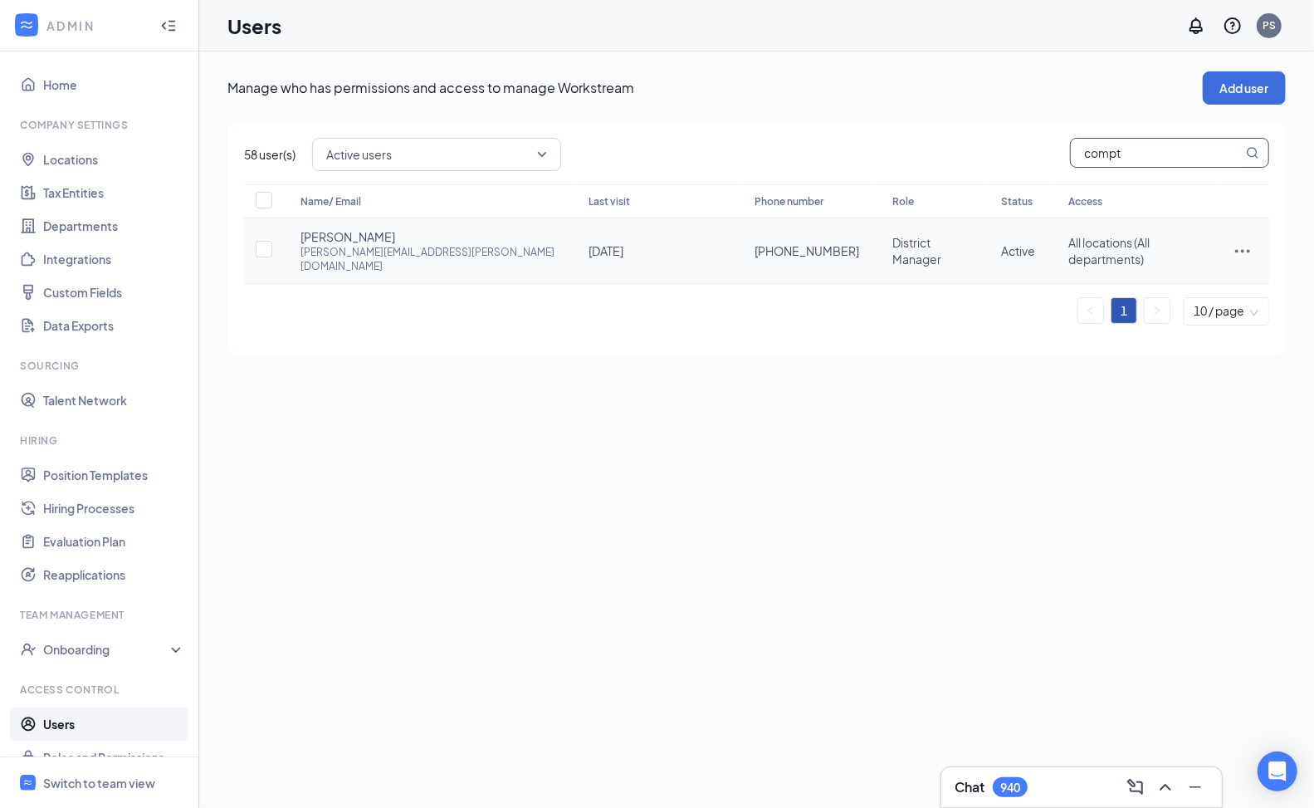
type input "compt"
click at [1245, 246] on icon "ActionsIcon" at bounding box center [1243, 251] width 20 height 20
click at [1212, 273] on span "Edit user" at bounding box center [1188, 278] width 103 height 18
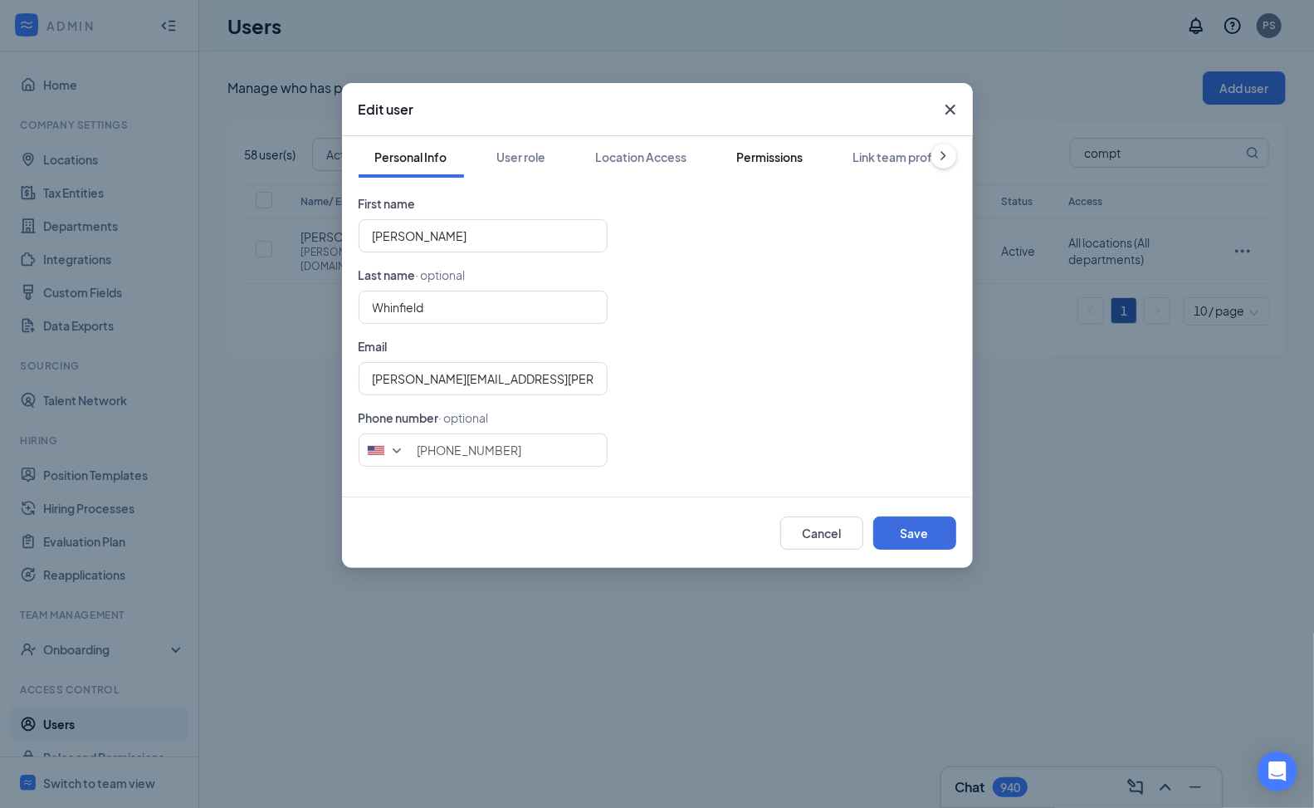
click at [755, 163] on div "Permissions" at bounding box center [770, 157] width 66 height 17
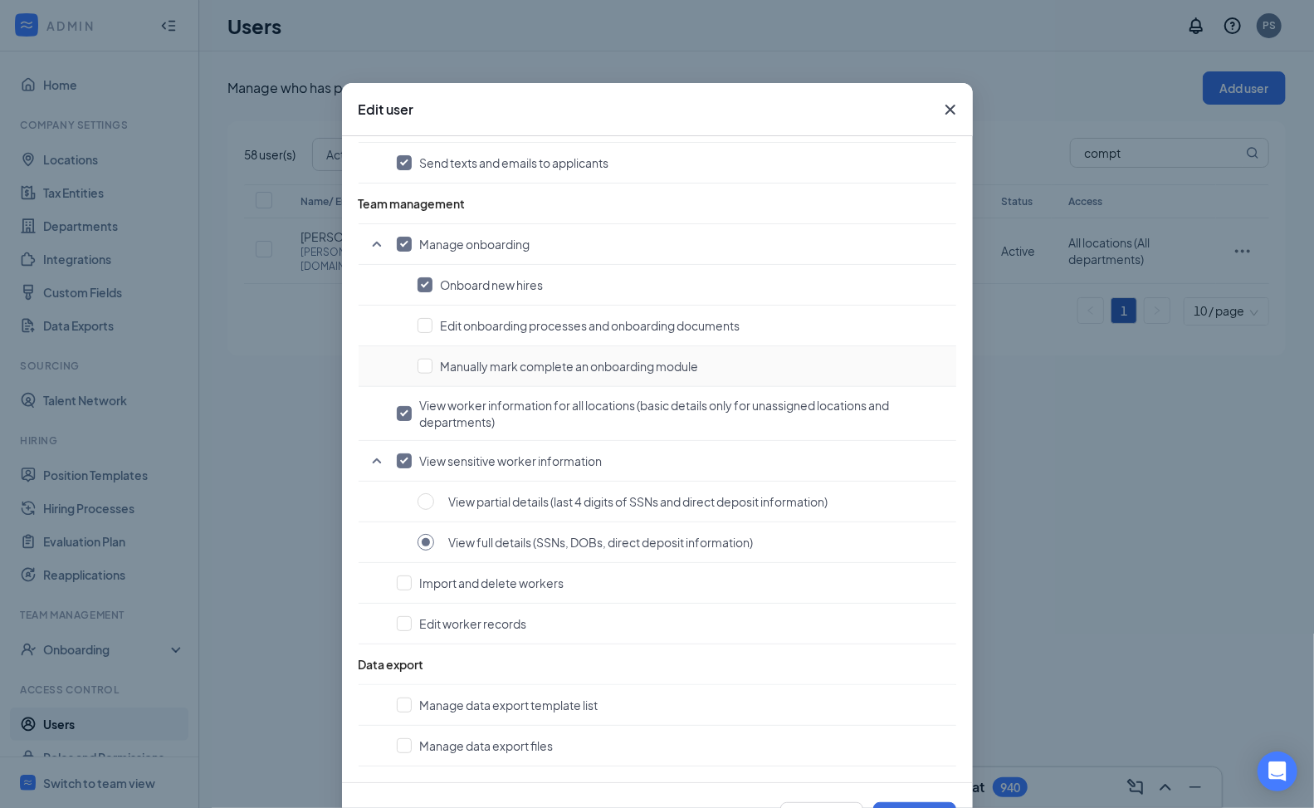
scroll to position [1111, 0]
click at [945, 107] on icon "Cross" at bounding box center [950, 110] width 10 height 10
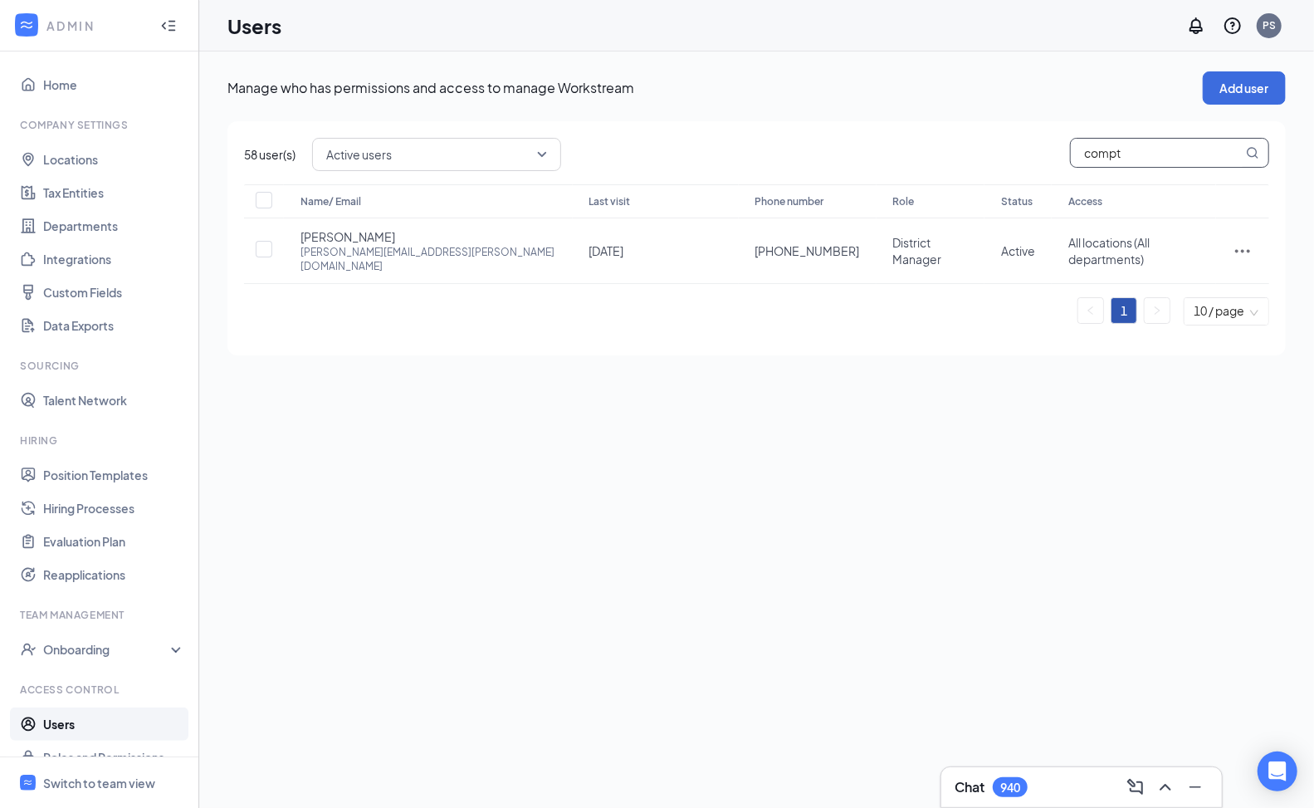
click at [1142, 139] on input "compt" at bounding box center [1157, 153] width 172 height 28
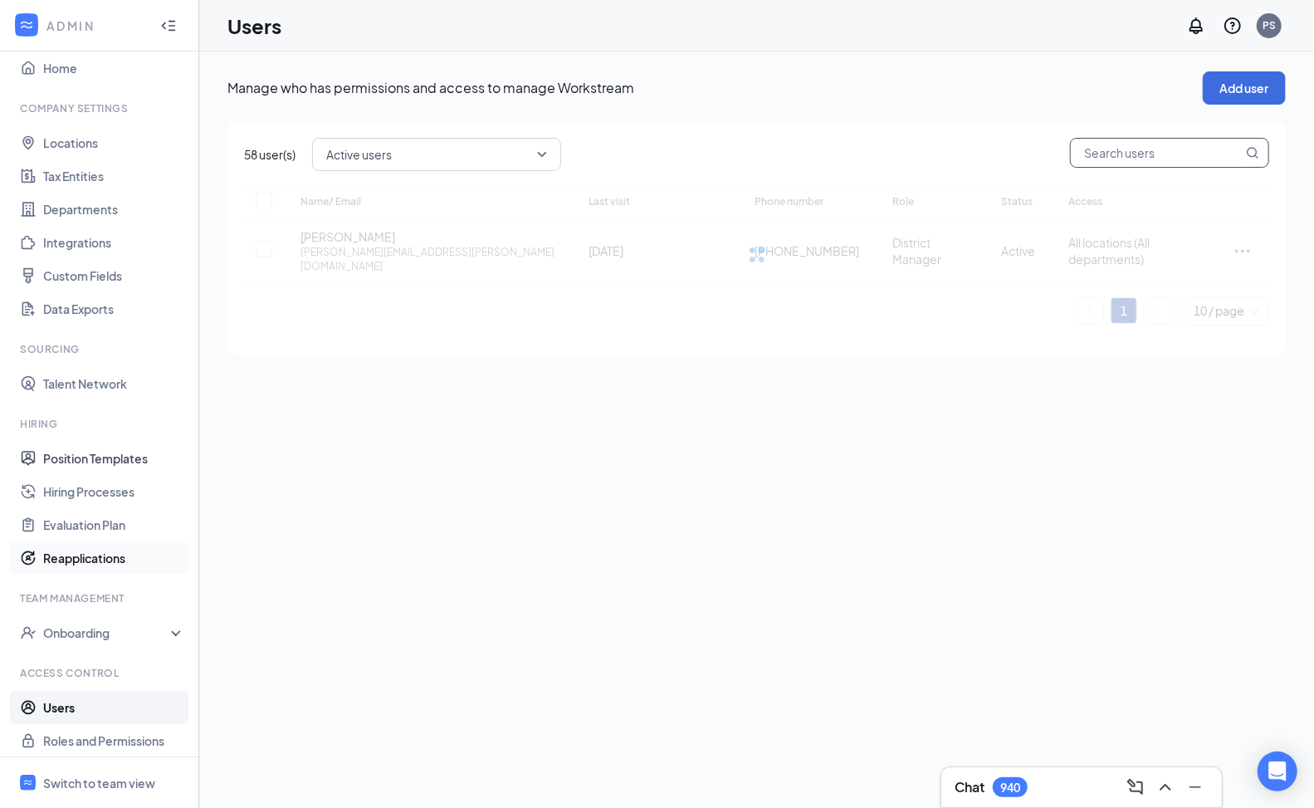
scroll to position [23, 0]
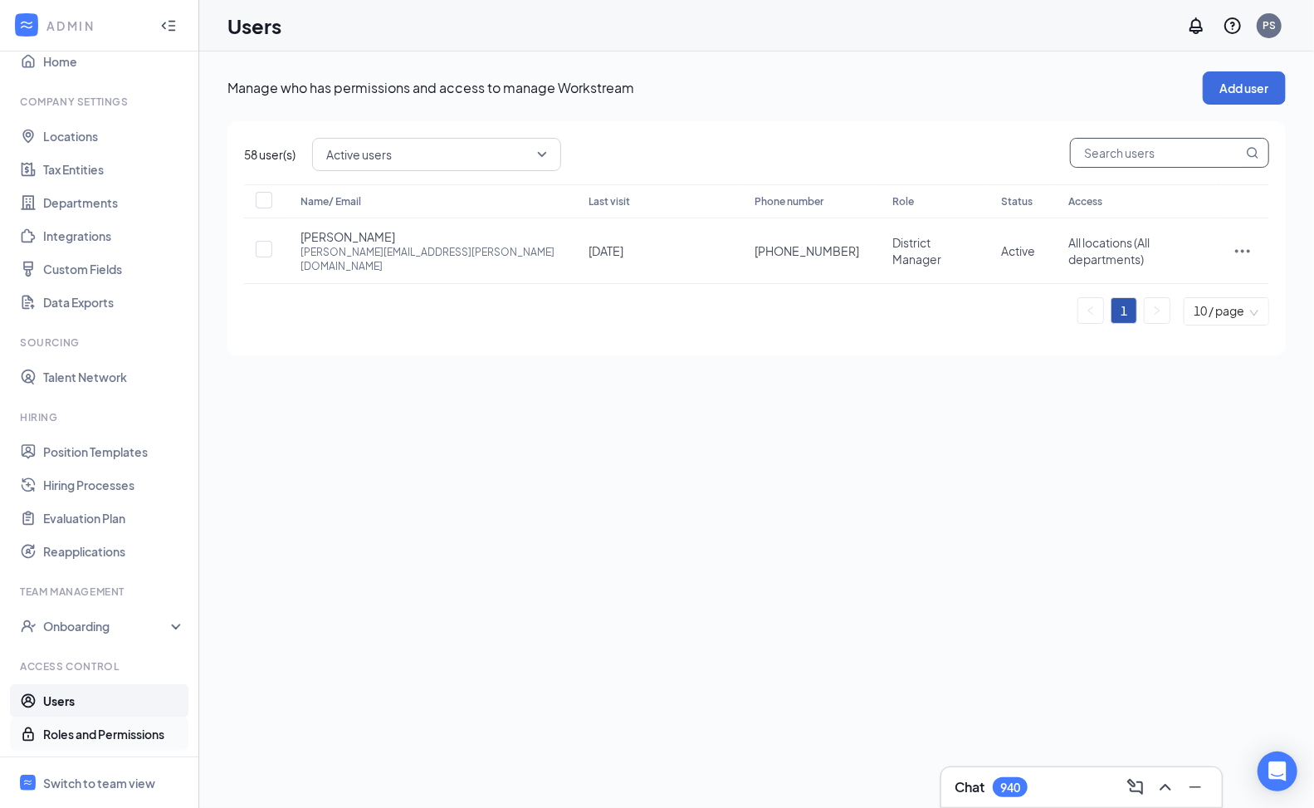
click at [110, 743] on link "Roles and Permissions" at bounding box center [114, 733] width 142 height 33
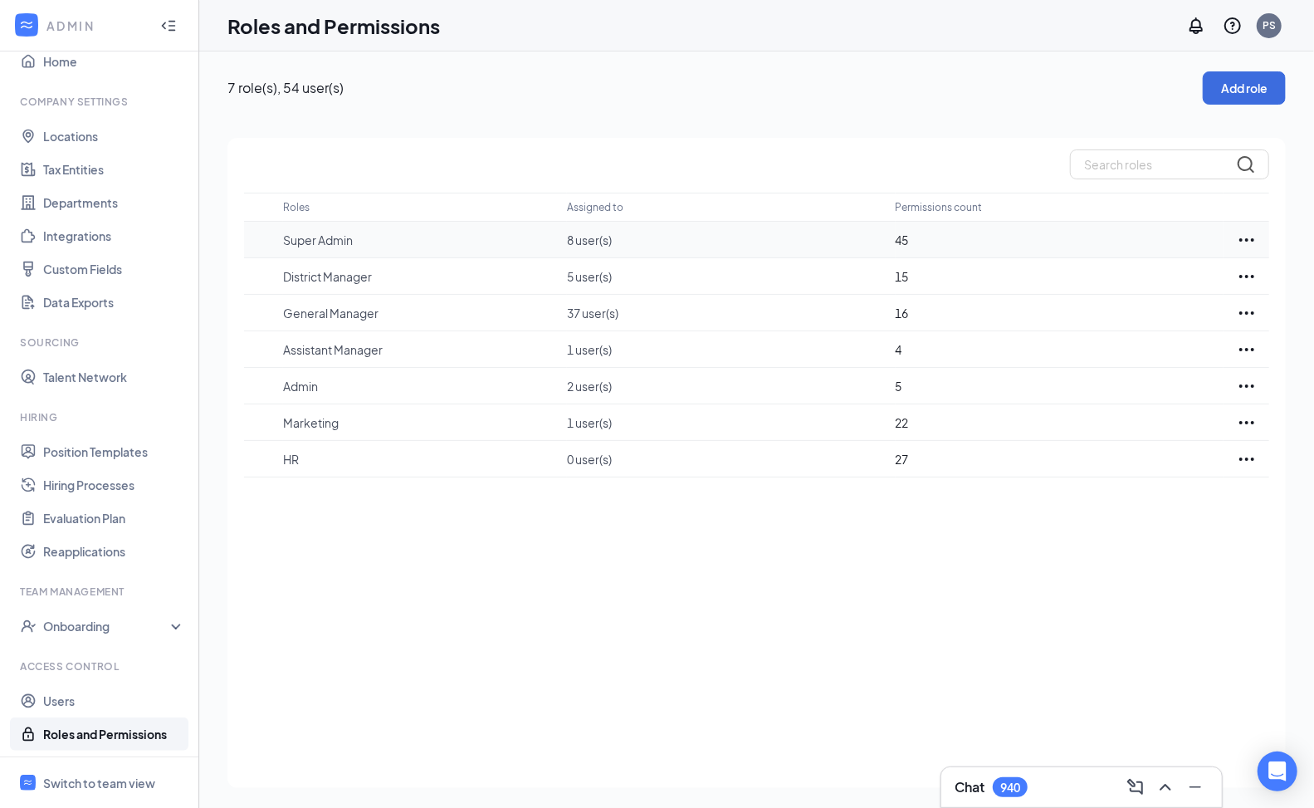
click at [1248, 242] on icon "Ellipses" at bounding box center [1247, 240] width 20 height 20
click at [1170, 285] on p "Edit" at bounding box center [1171, 289] width 139 height 17
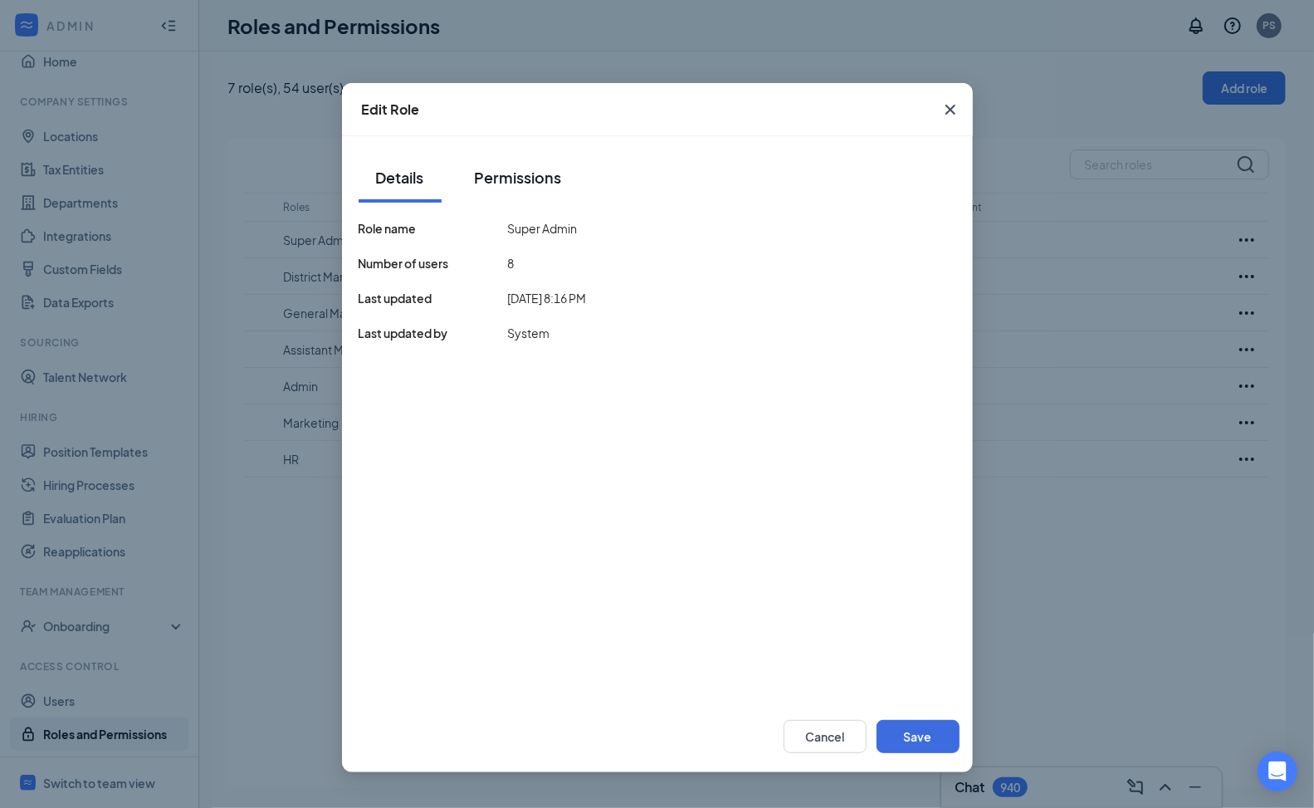
click at [483, 178] on div "Permissions" at bounding box center [518, 177] width 87 height 21
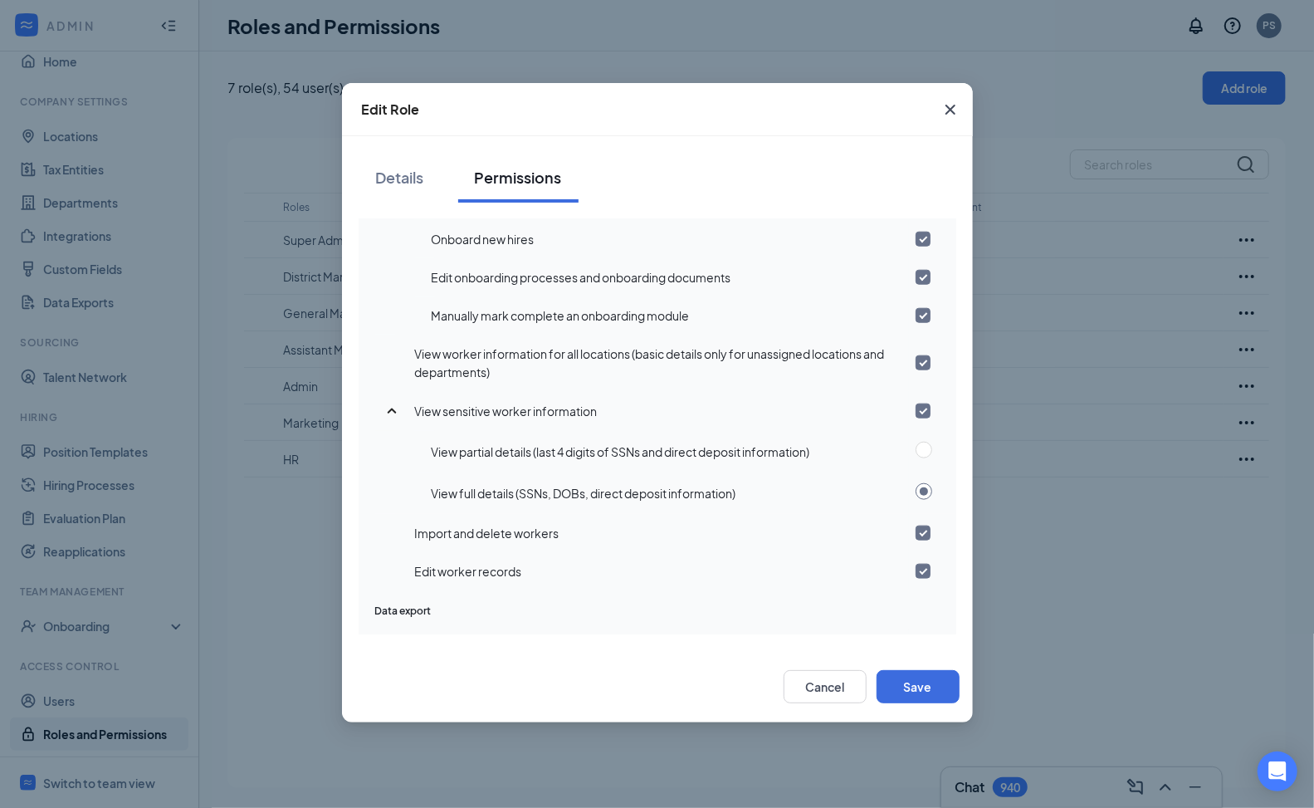
scroll to position [1011, 0]
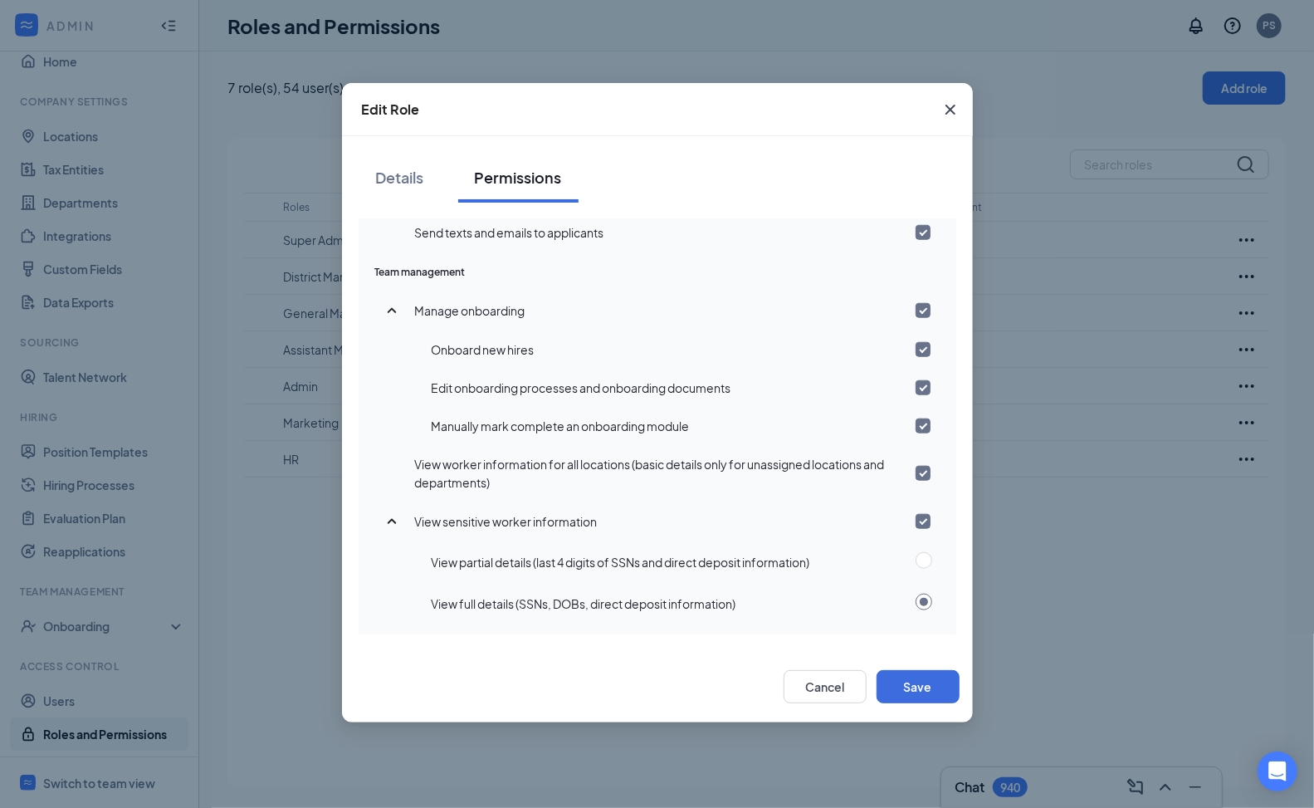
click at [955, 112] on icon "Cross" at bounding box center [951, 110] width 20 height 20
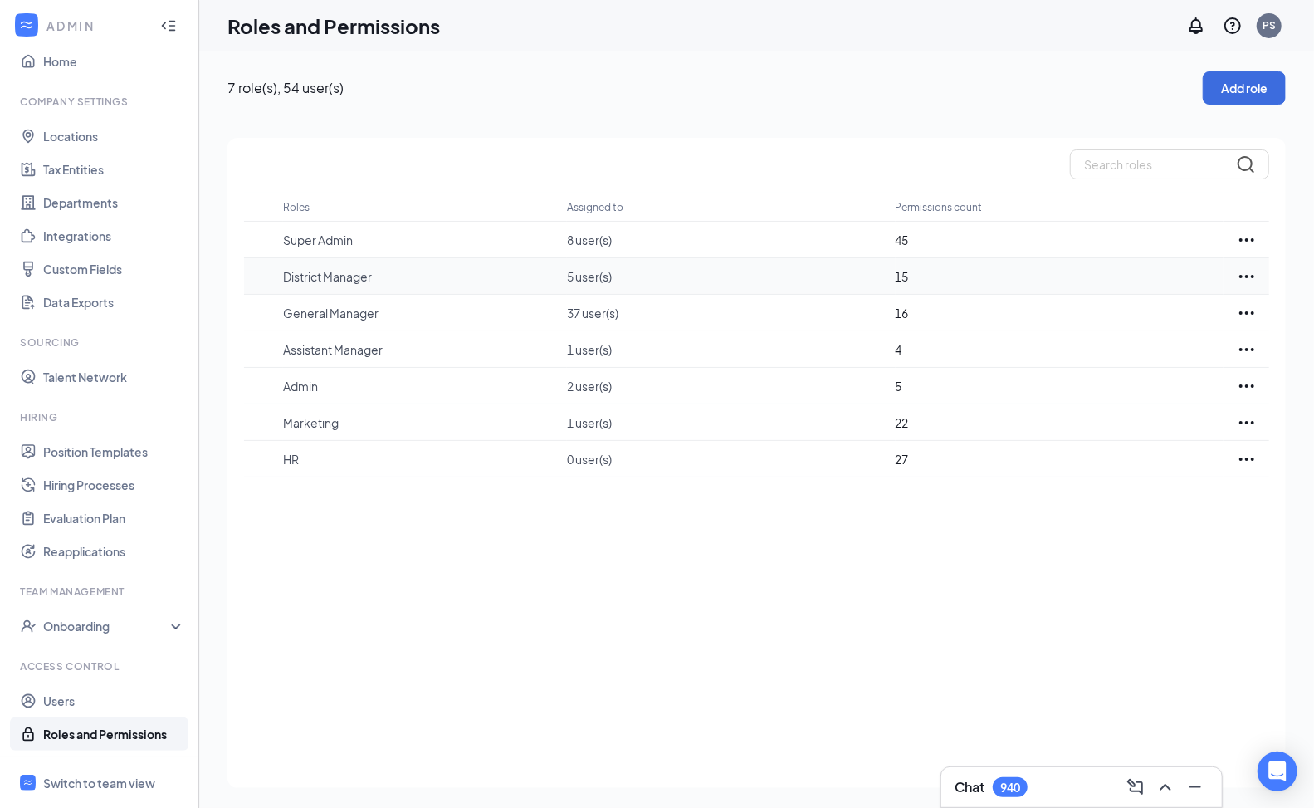
click at [1253, 279] on icon "Ellipses" at bounding box center [1247, 276] width 20 height 20
click at [1165, 319] on p "Edit" at bounding box center [1171, 325] width 139 height 17
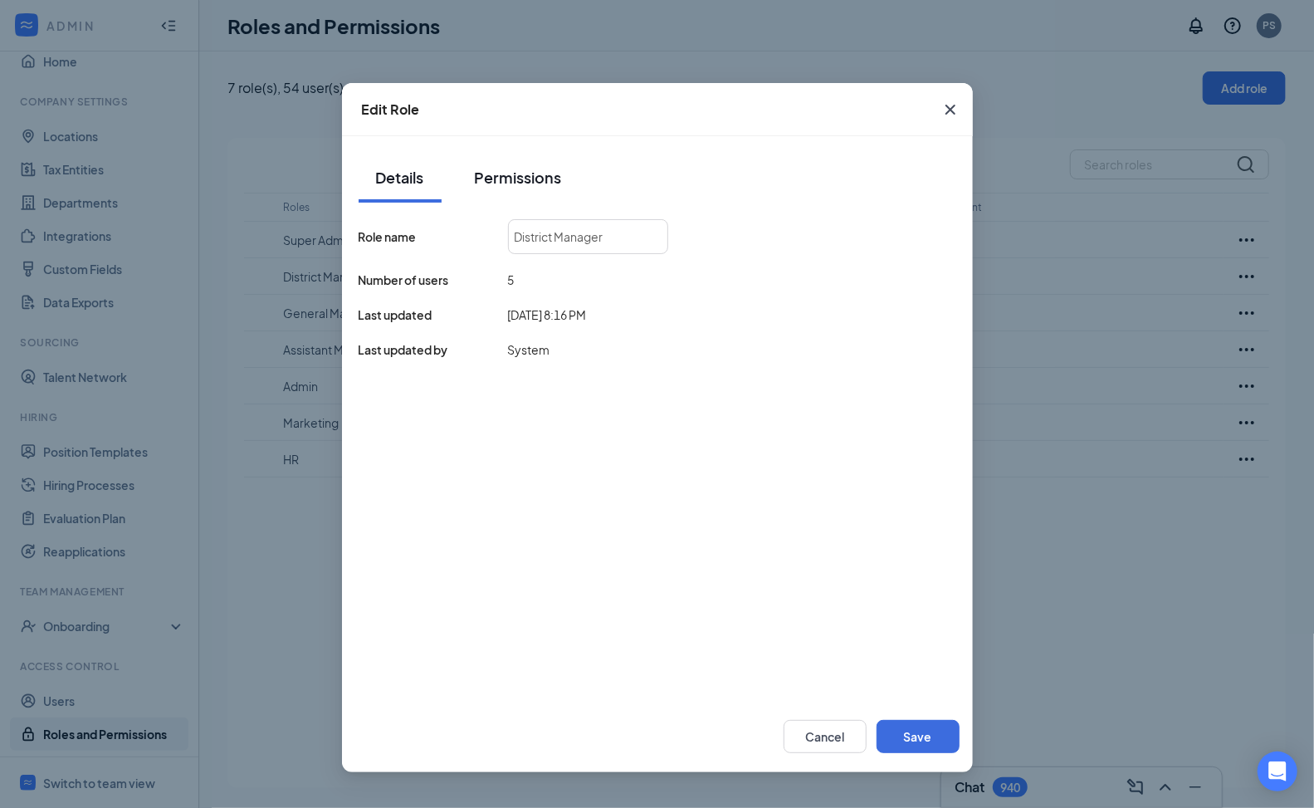
click at [529, 193] on button "Permissions" at bounding box center [518, 178] width 120 height 50
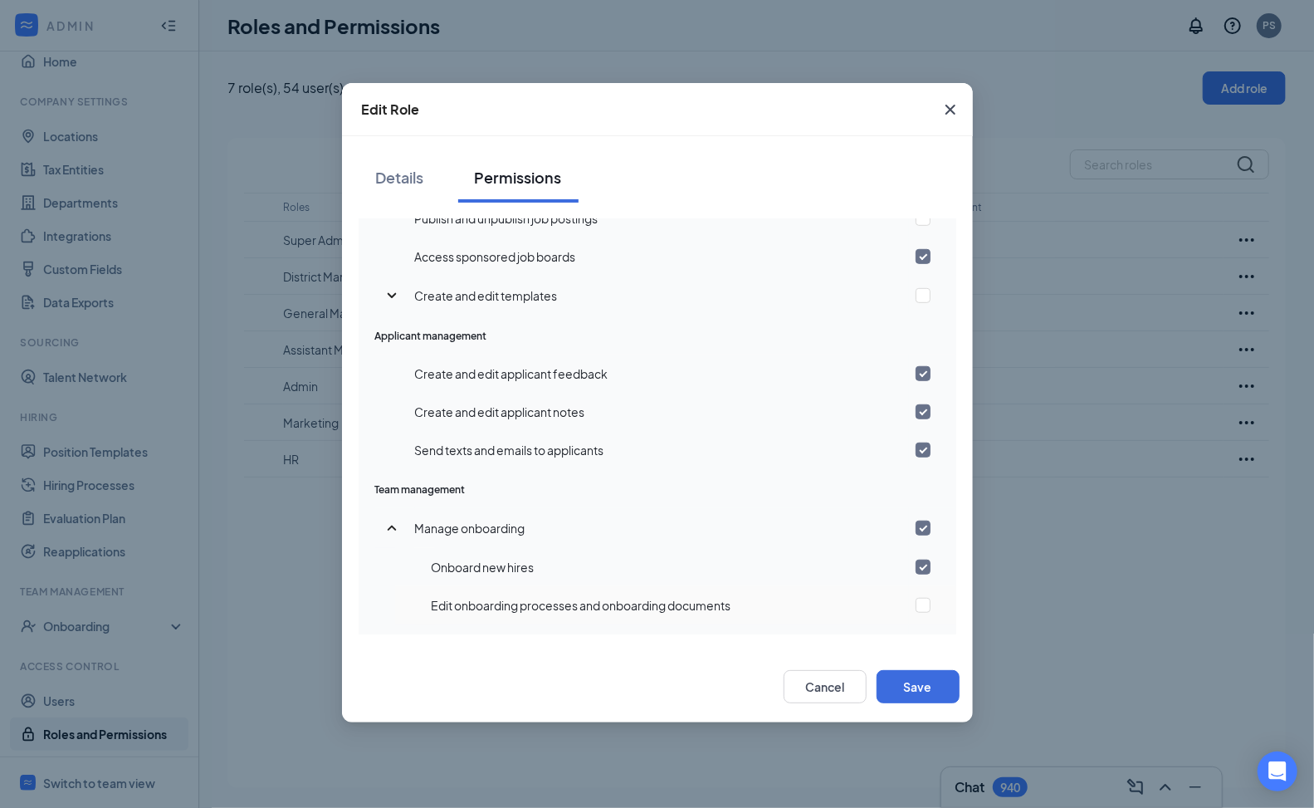
scroll to position [1116, 0]
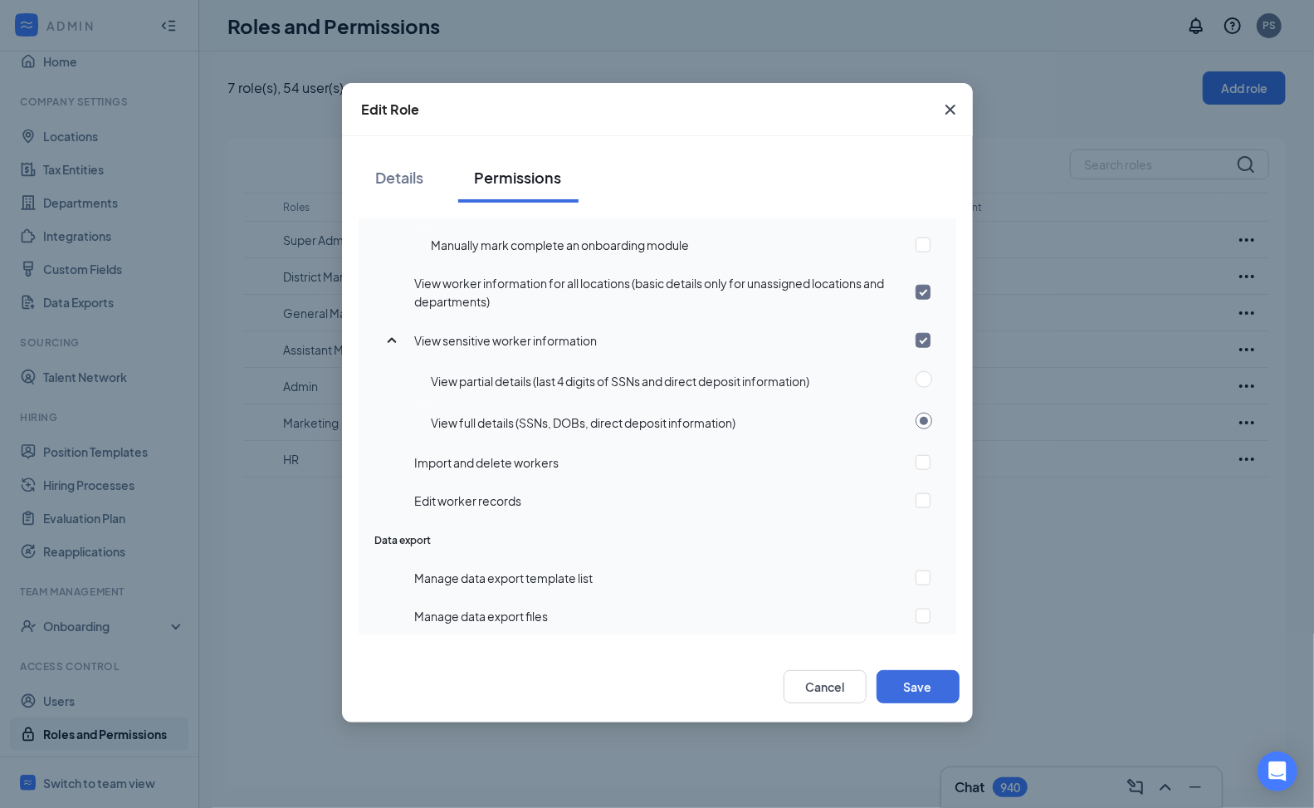
click at [948, 125] on span "Close" at bounding box center [950, 109] width 45 height 45
